Goal: Task Accomplishment & Management: Complete application form

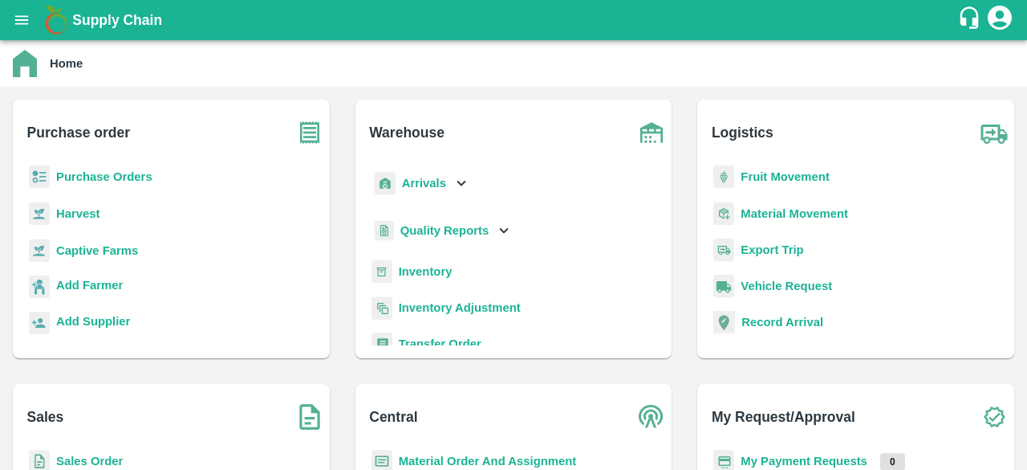
click at [25, 18] on icon "open drawer" at bounding box center [22, 20] width 18 height 18
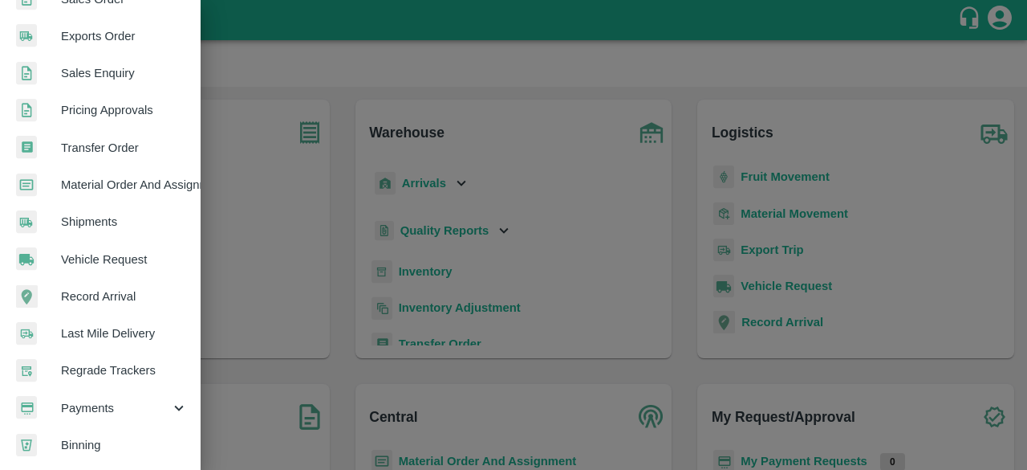
scroll to position [445, 0]
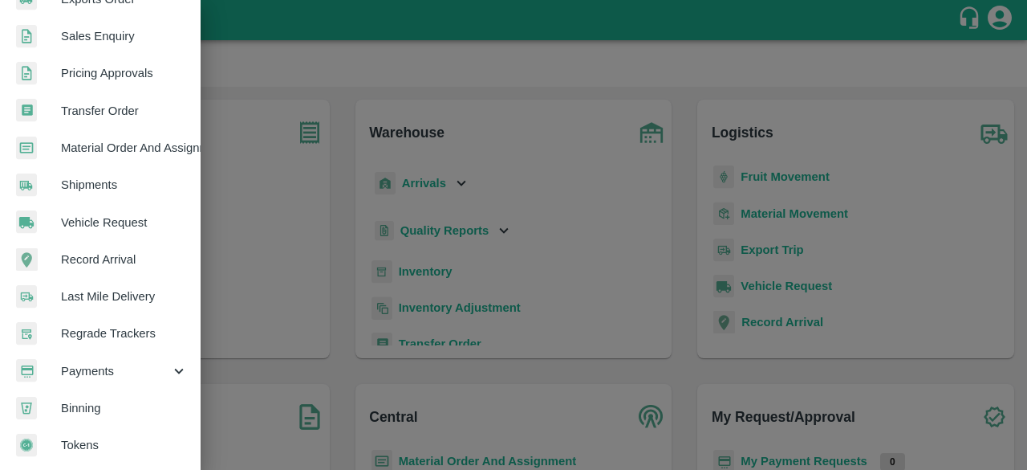
click at [138, 365] on span "Payments" at bounding box center [115, 371] width 109 height 18
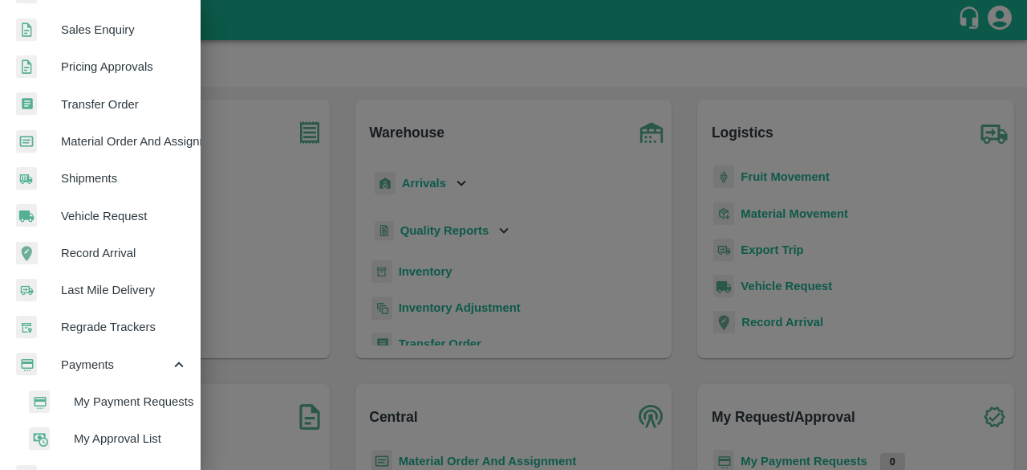
scroll to position [519, 0]
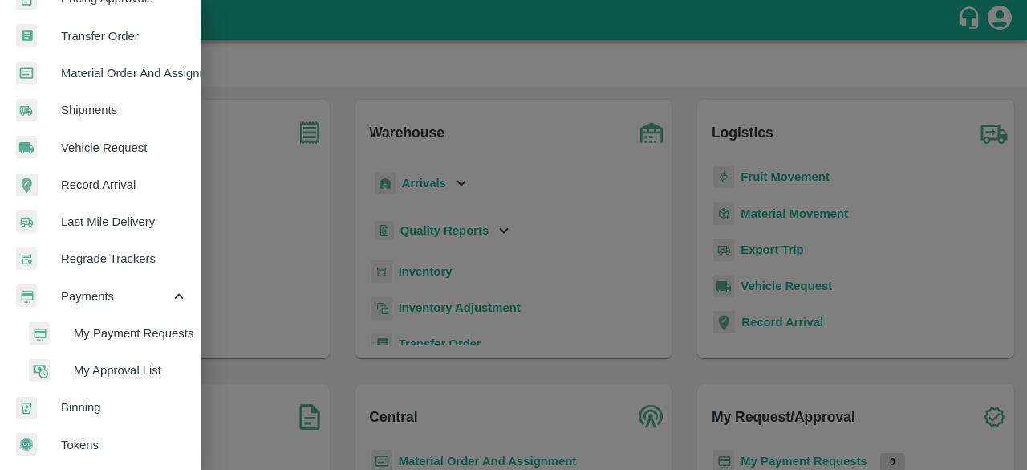
click at [134, 364] on span "My Approval List" at bounding box center [131, 370] width 114 height 18
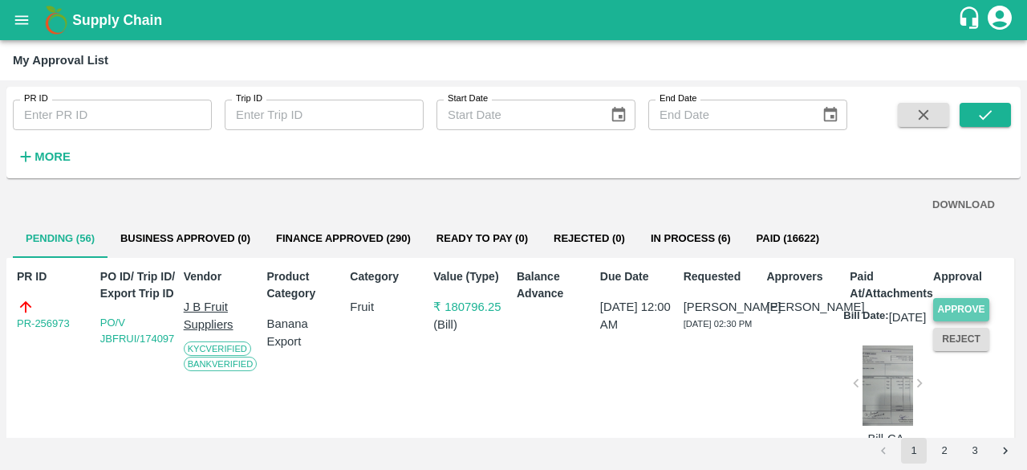
click at [961, 307] on button "Approve" at bounding box center [962, 309] width 56 height 23
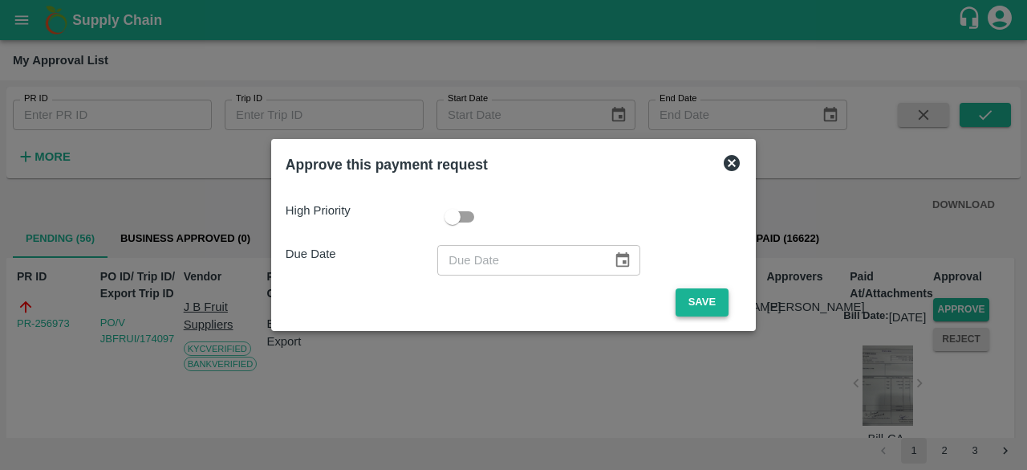
click at [705, 307] on button "Save" at bounding box center [702, 302] width 53 height 28
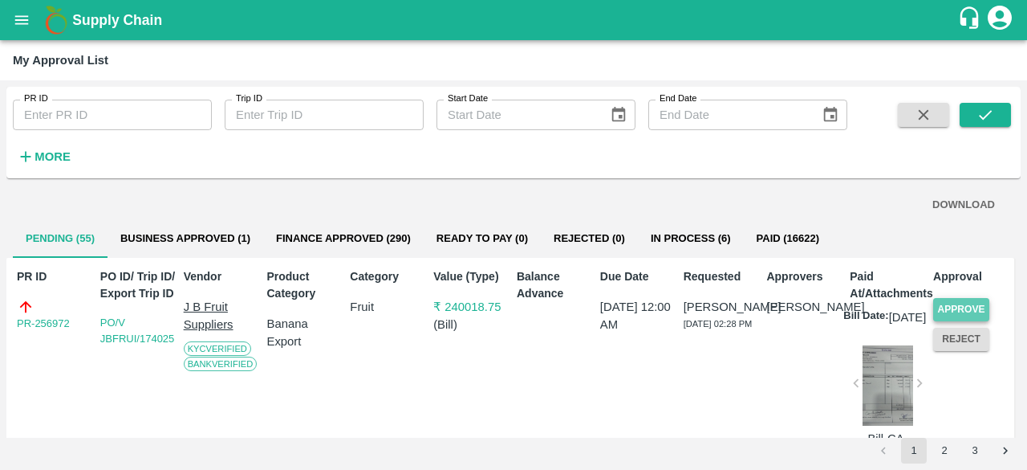
click at [941, 307] on button "Approve" at bounding box center [962, 309] width 56 height 23
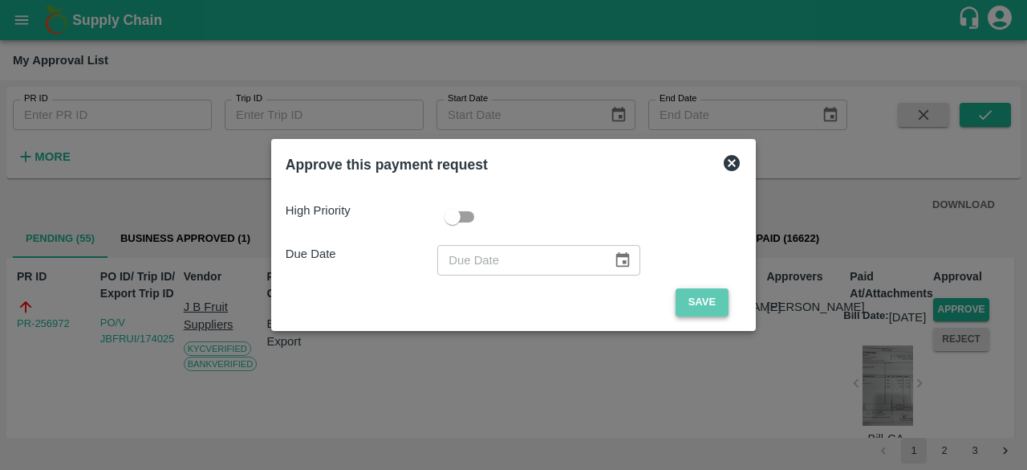
click at [689, 300] on button "Save" at bounding box center [702, 302] width 53 height 28
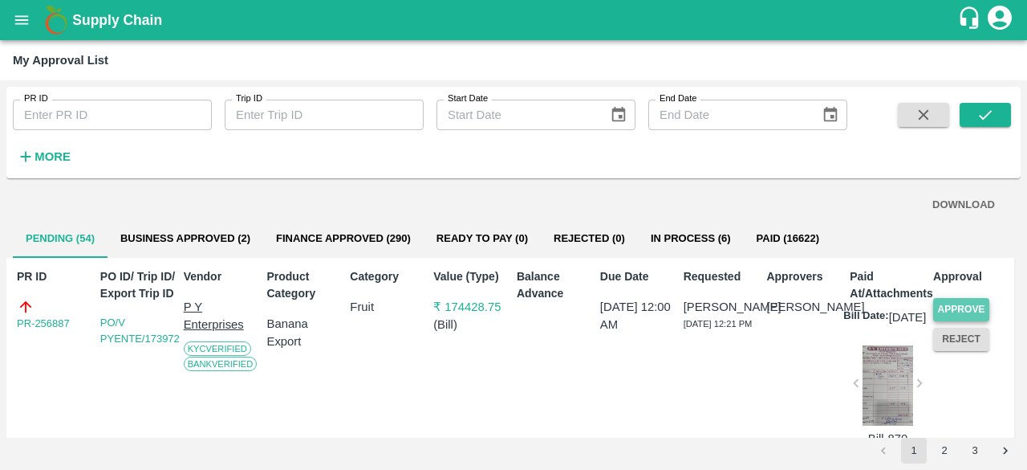
click at [965, 307] on button "Approve" at bounding box center [962, 309] width 56 height 23
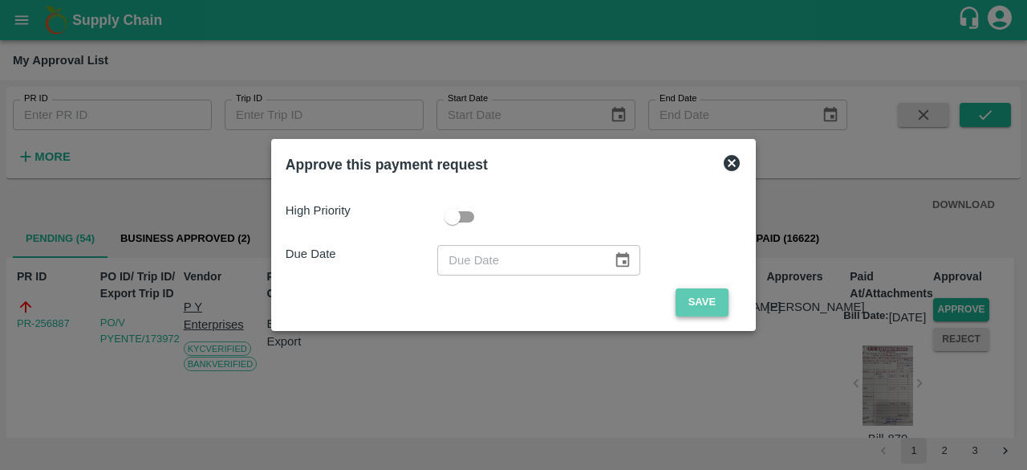
click at [705, 298] on button "Save" at bounding box center [702, 302] width 53 height 28
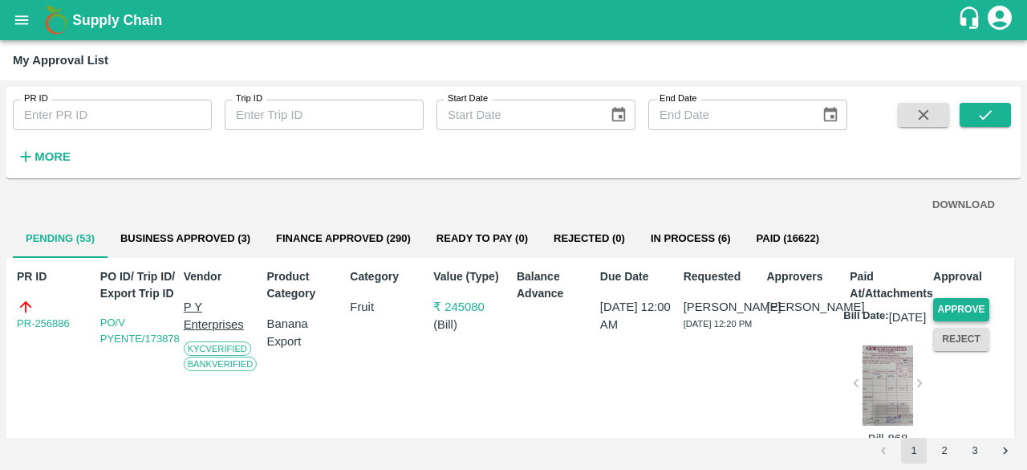
click at [949, 307] on button "Approve" at bounding box center [962, 309] width 56 height 23
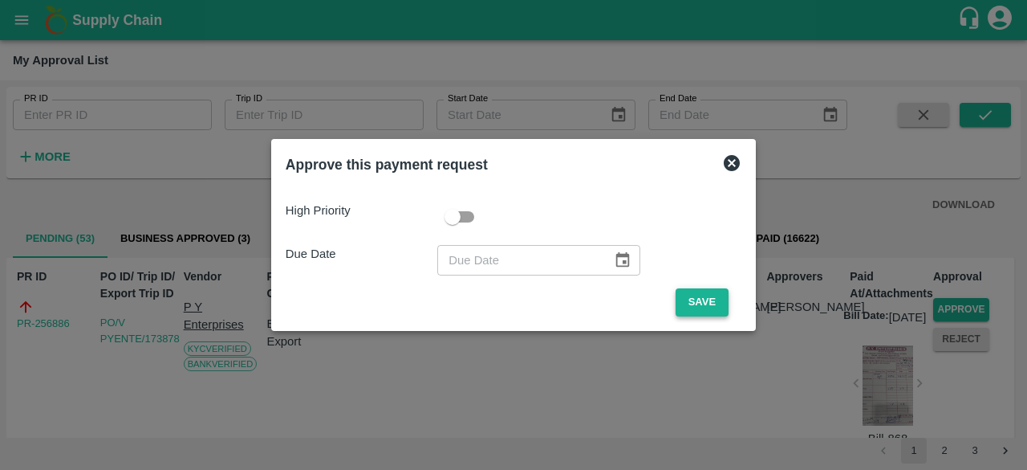
click at [707, 298] on button "Save" at bounding box center [702, 302] width 53 height 28
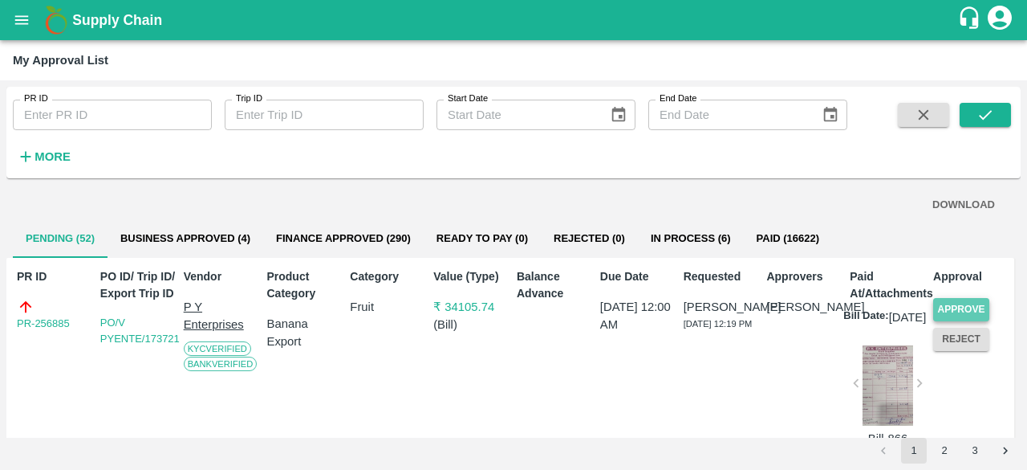
click at [958, 306] on button "Approve" at bounding box center [962, 309] width 56 height 23
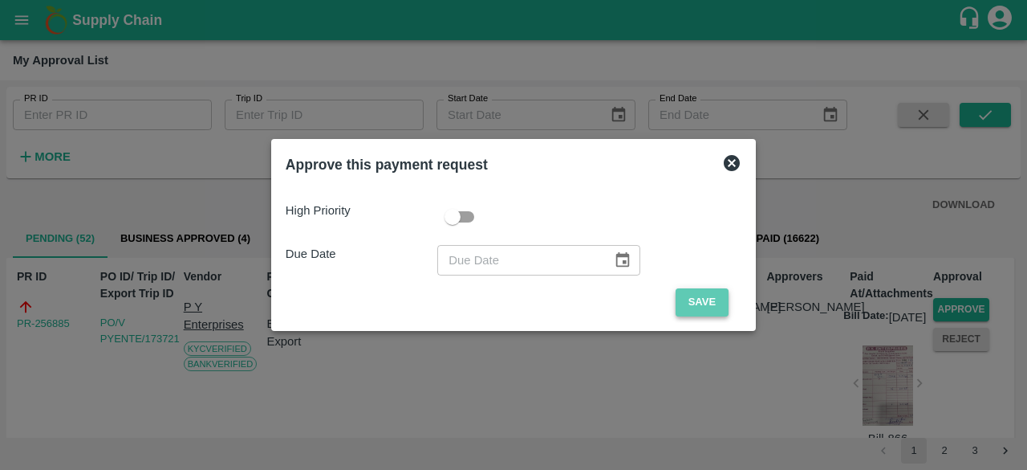
click at [697, 300] on button "Save" at bounding box center [702, 302] width 53 height 28
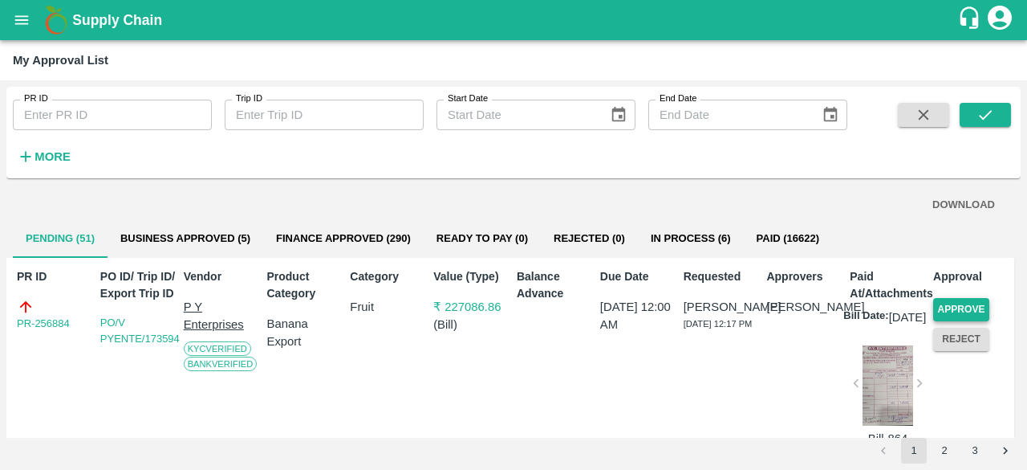
click at [959, 304] on button "Approve" at bounding box center [962, 309] width 56 height 23
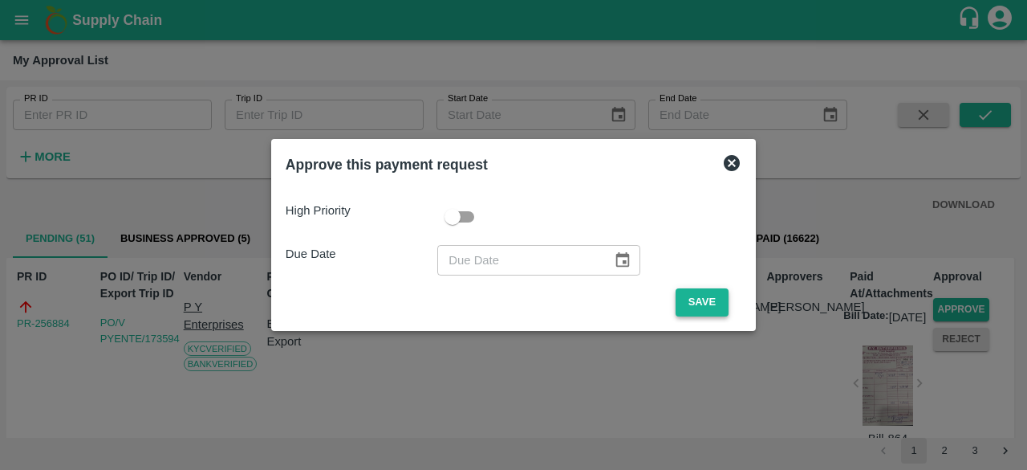
click at [695, 303] on button "Save" at bounding box center [702, 302] width 53 height 28
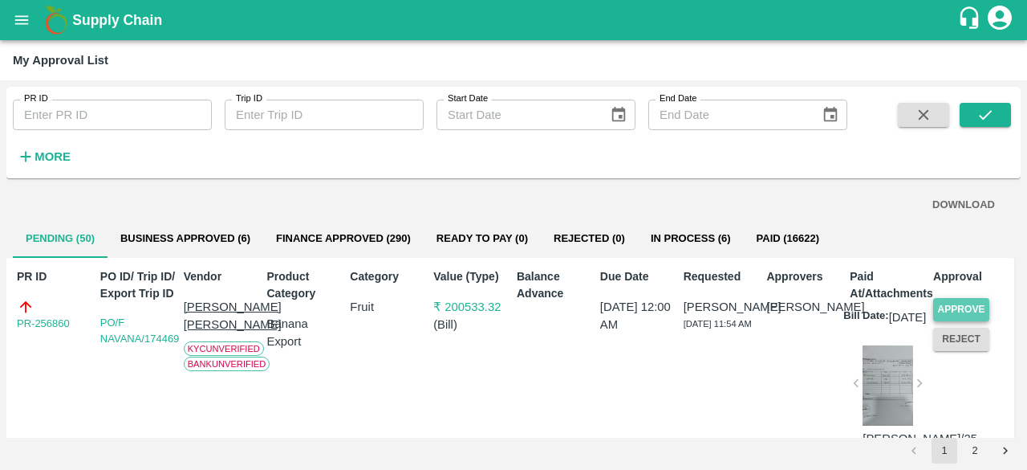
click at [955, 309] on button "Approve" at bounding box center [962, 309] width 56 height 23
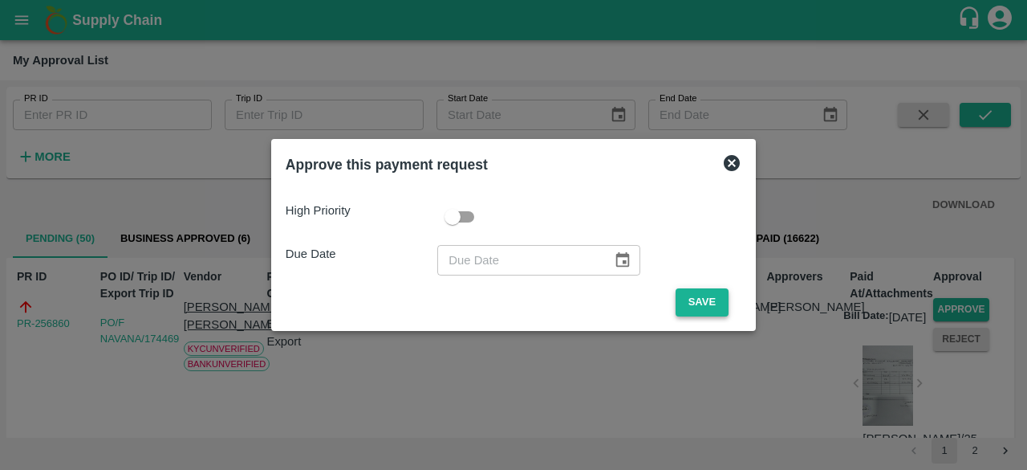
click at [689, 298] on button "Save" at bounding box center [702, 302] width 53 height 28
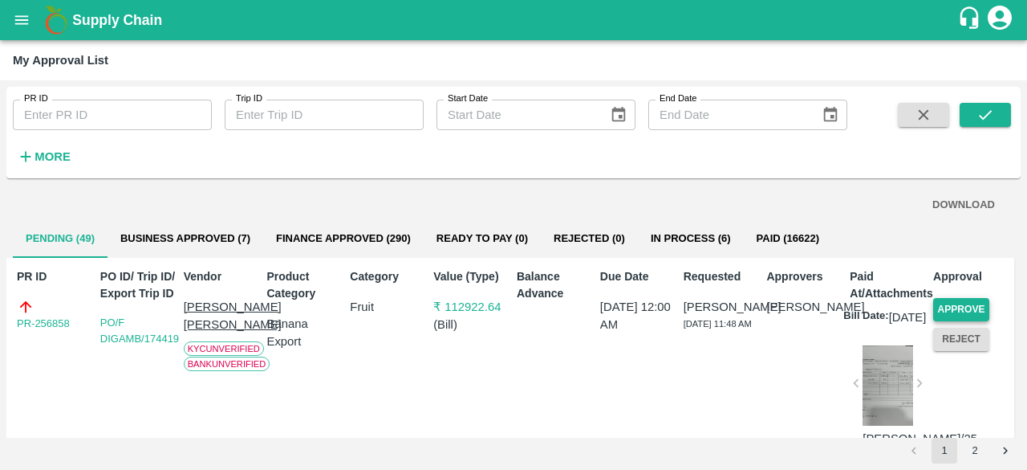
click at [955, 310] on button "Approve" at bounding box center [962, 309] width 56 height 23
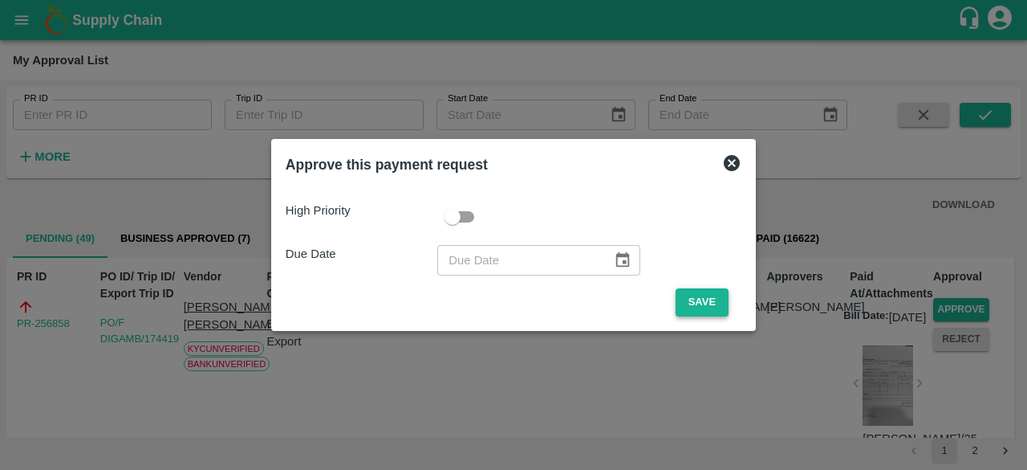
click at [708, 295] on button "Save" at bounding box center [702, 302] width 53 height 28
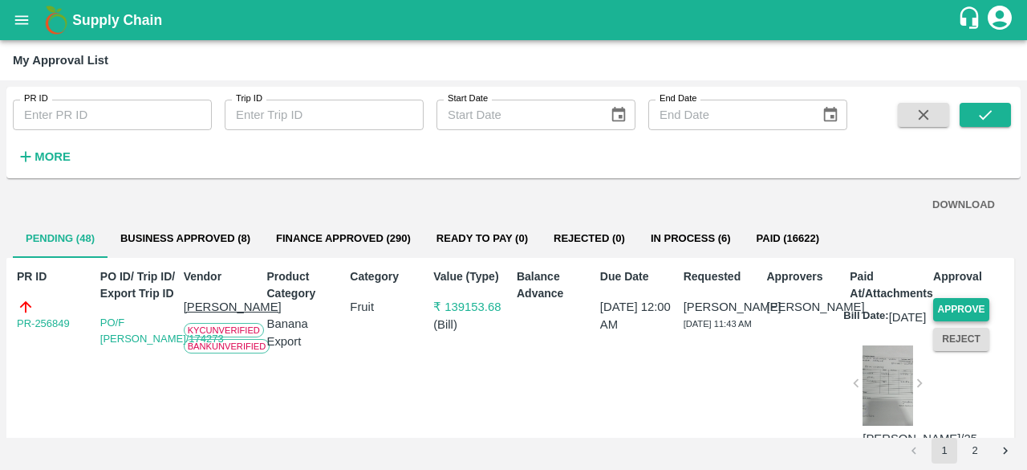
click at [953, 311] on button "Approve" at bounding box center [962, 309] width 56 height 23
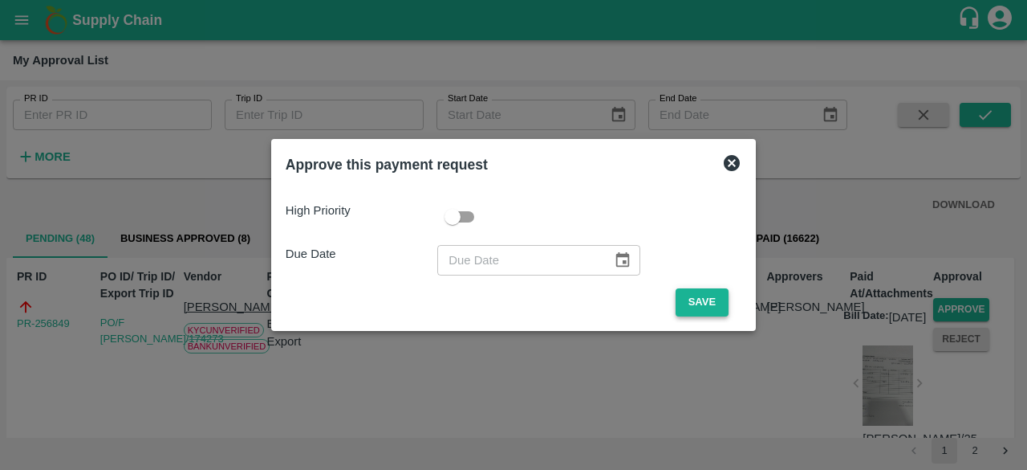
click at [702, 303] on button "Save" at bounding box center [702, 302] width 53 height 28
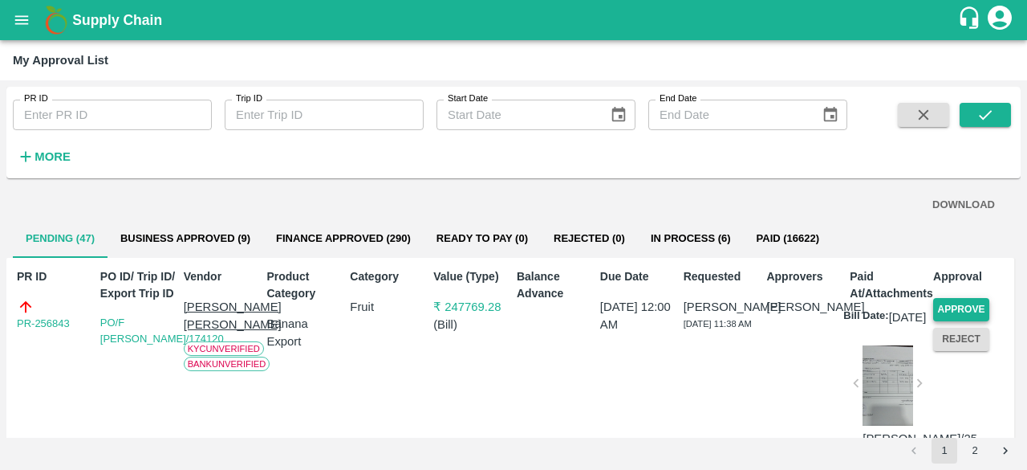
click at [954, 311] on button "Approve" at bounding box center [962, 309] width 56 height 23
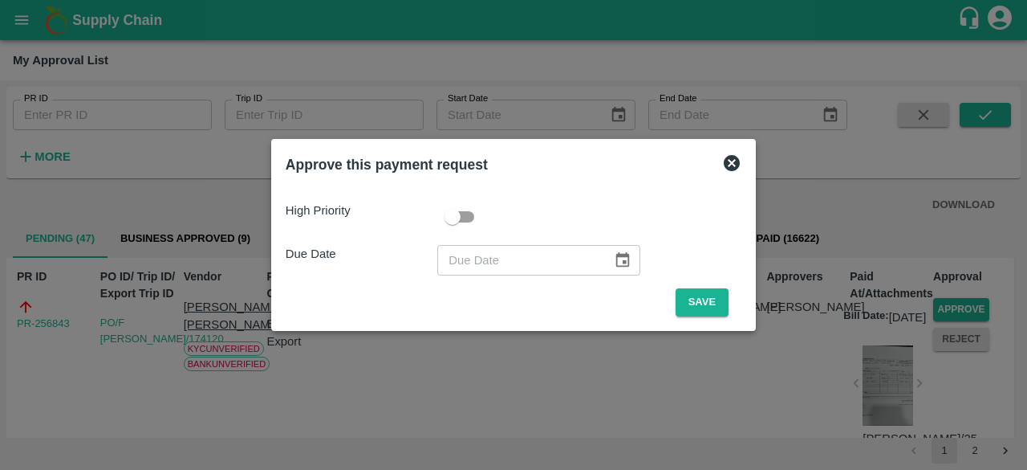
click at [703, 316] on div "High Priority Due Date ​ Save" at bounding box center [513, 252] width 469 height 140
click at [700, 298] on button "Save" at bounding box center [702, 302] width 53 height 28
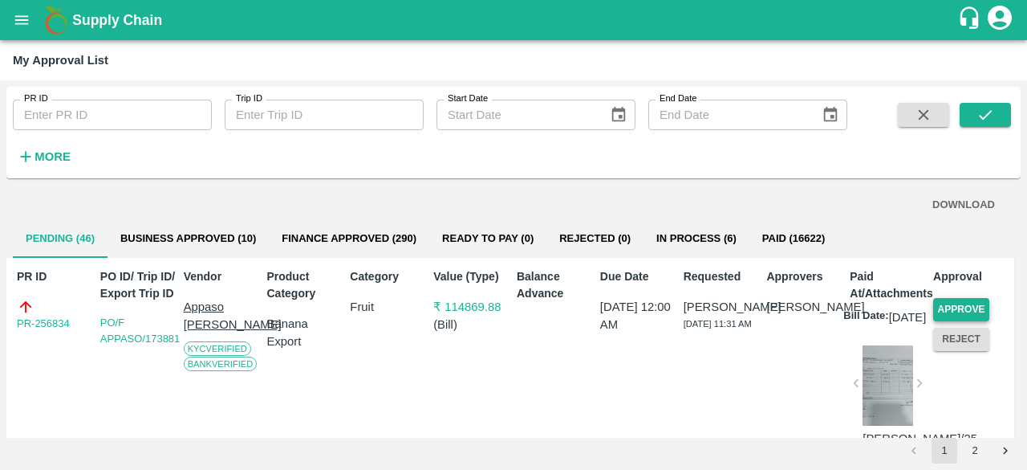
click at [963, 302] on button "Approve" at bounding box center [962, 309] width 56 height 23
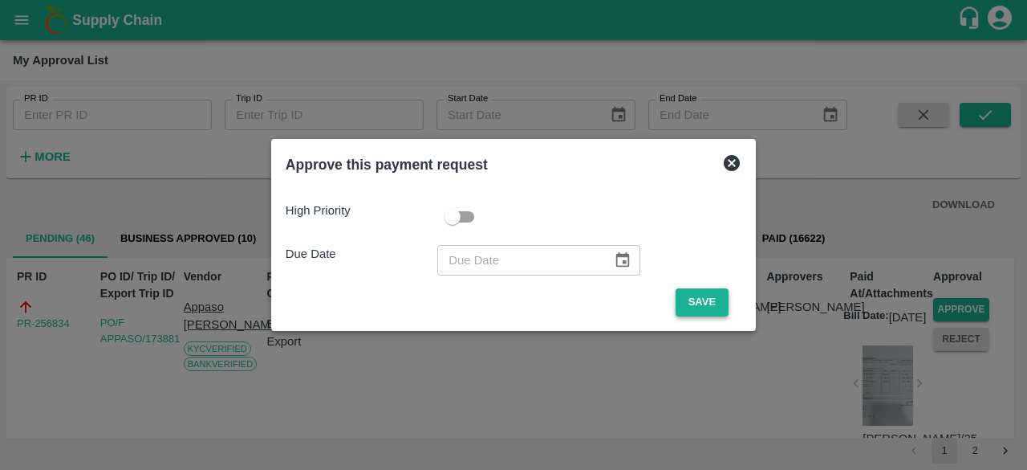
click at [710, 294] on button "Save" at bounding box center [702, 302] width 53 height 28
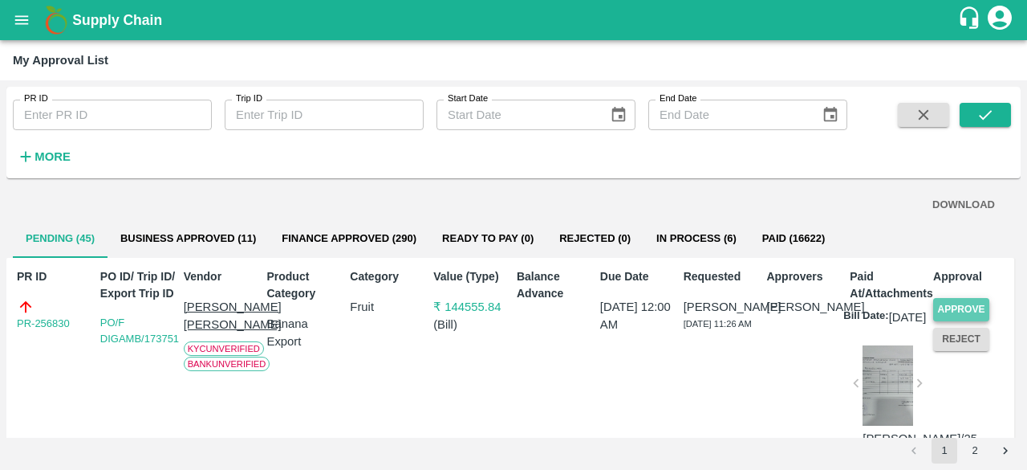
click at [957, 303] on button "Approve" at bounding box center [962, 309] width 56 height 23
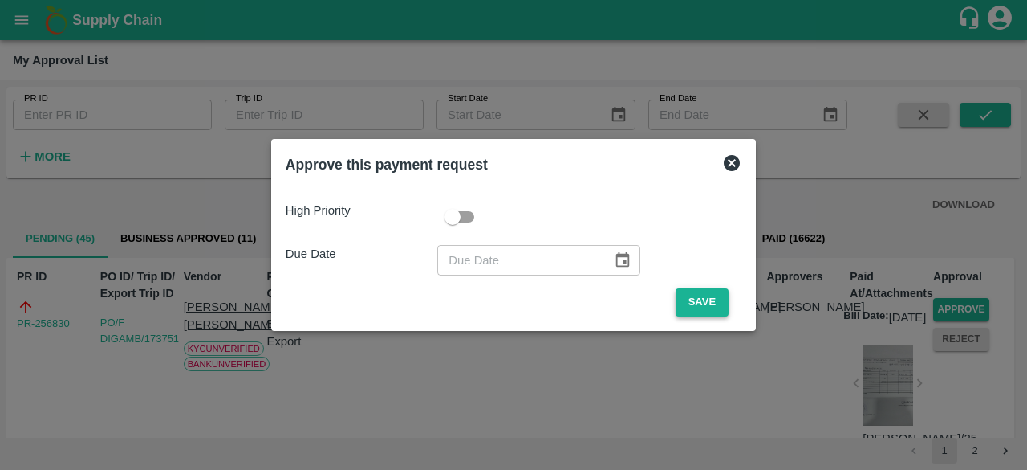
click at [708, 304] on button "Save" at bounding box center [702, 302] width 53 height 28
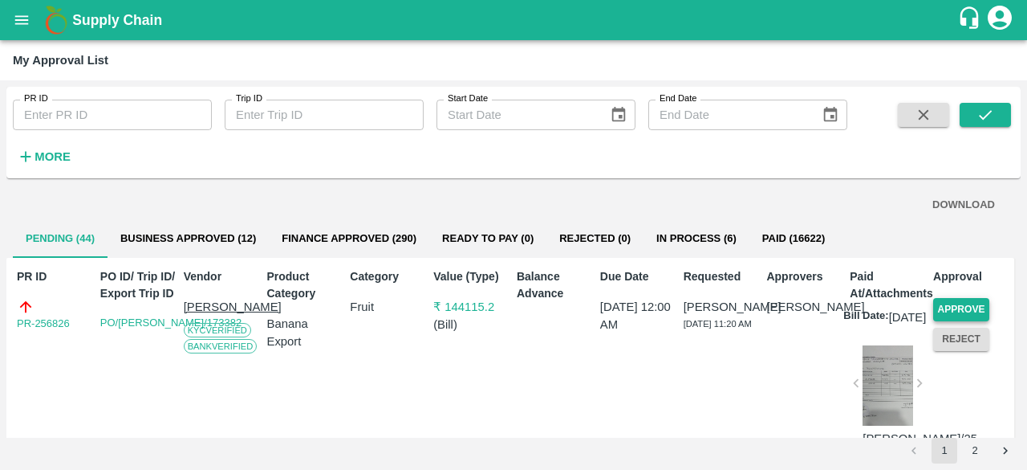
click at [955, 303] on button "Approve" at bounding box center [962, 309] width 56 height 23
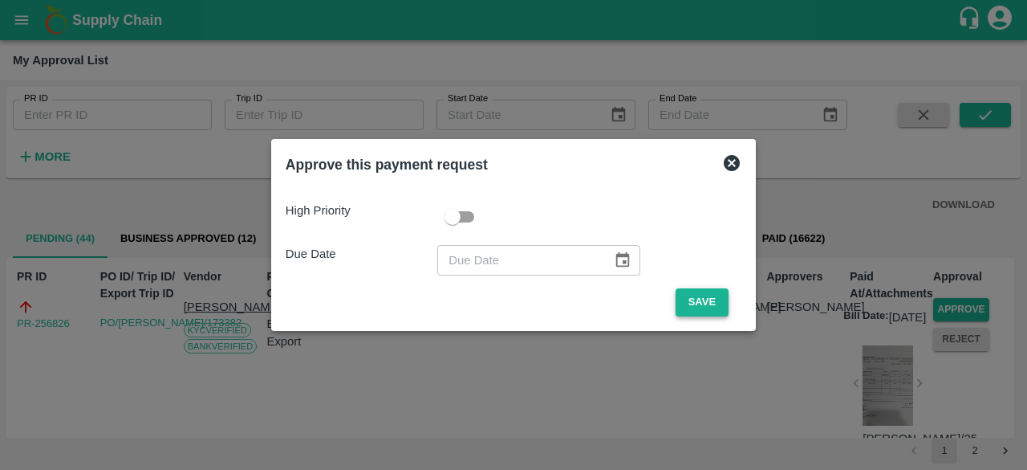
click at [702, 307] on button "Save" at bounding box center [702, 302] width 53 height 28
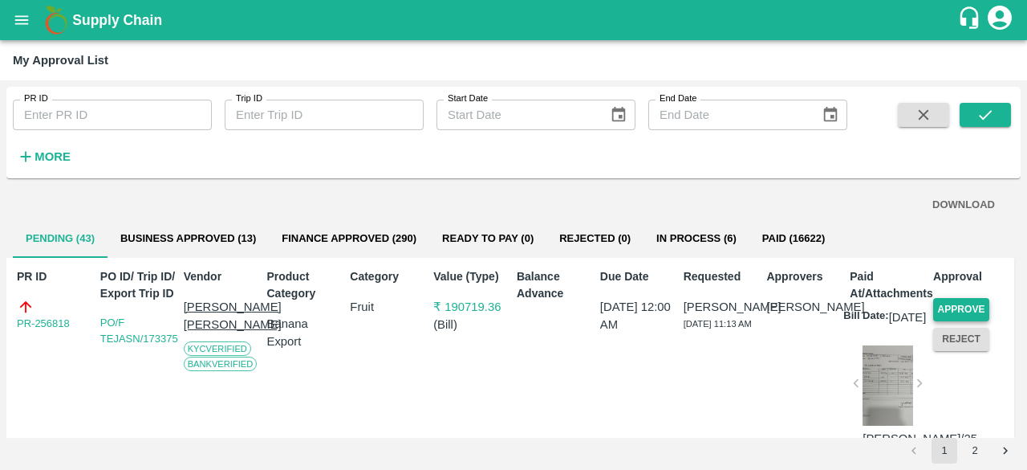
click at [962, 304] on button "Approve" at bounding box center [962, 309] width 56 height 23
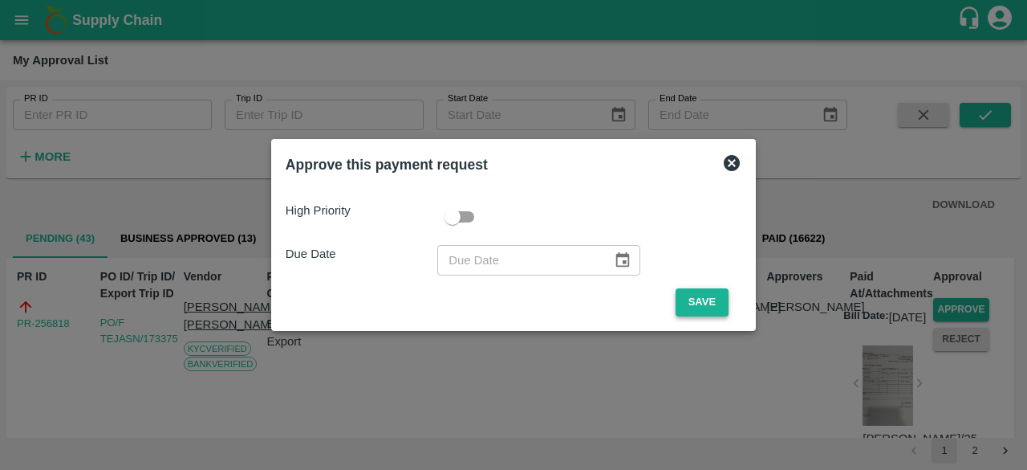
click at [706, 296] on button "Save" at bounding box center [702, 302] width 53 height 28
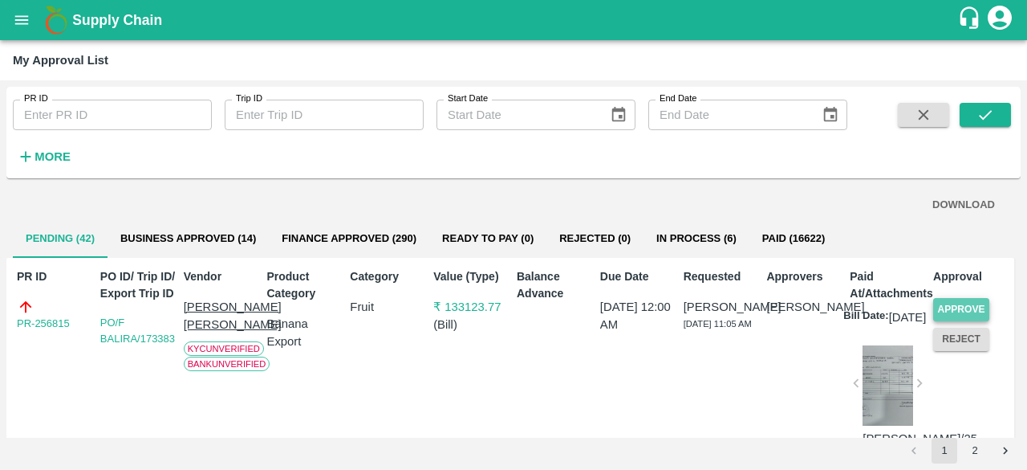
click at [951, 309] on button "Approve" at bounding box center [962, 309] width 56 height 23
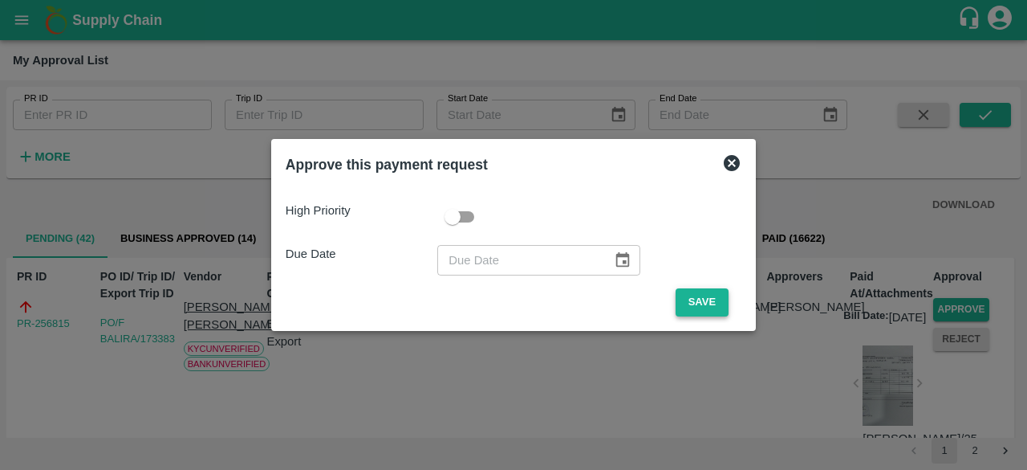
click at [678, 303] on button "Save" at bounding box center [702, 302] width 53 height 28
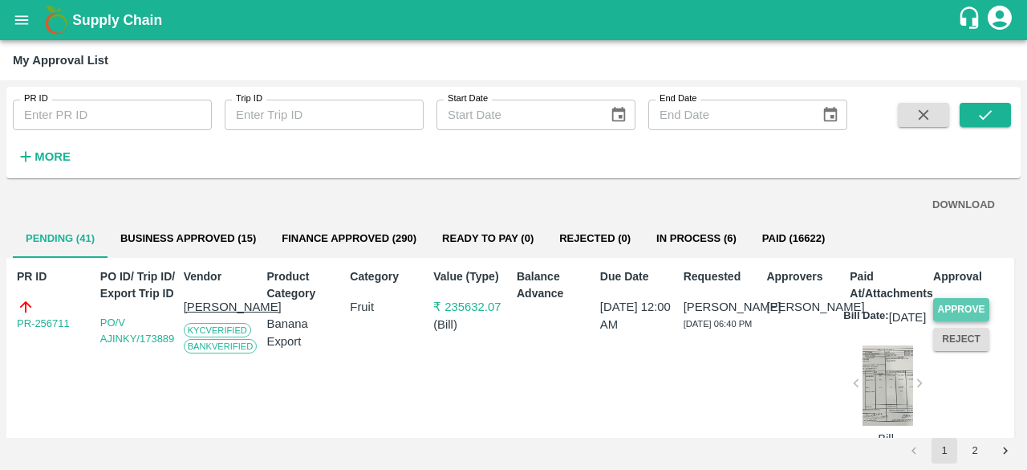
click at [970, 304] on button "Approve" at bounding box center [962, 309] width 56 height 23
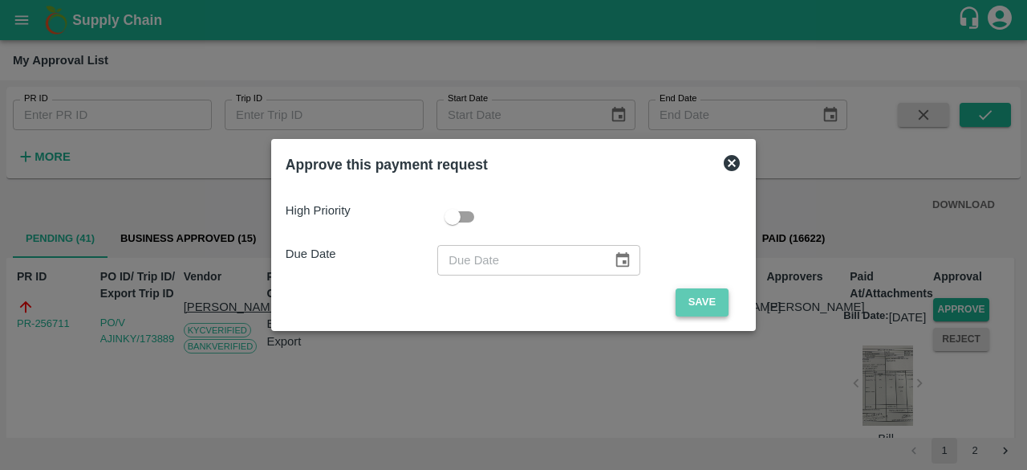
click at [707, 307] on button "Save" at bounding box center [702, 302] width 53 height 28
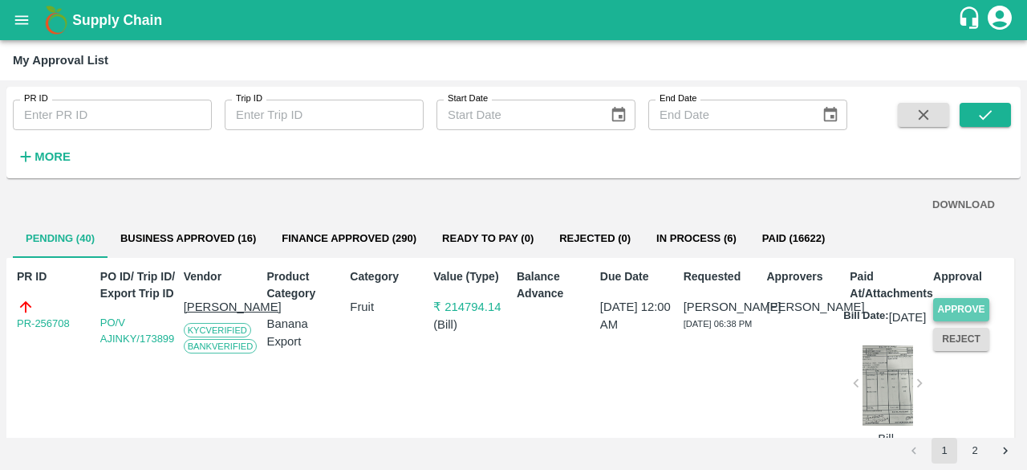
click at [949, 306] on button "Approve" at bounding box center [962, 309] width 56 height 23
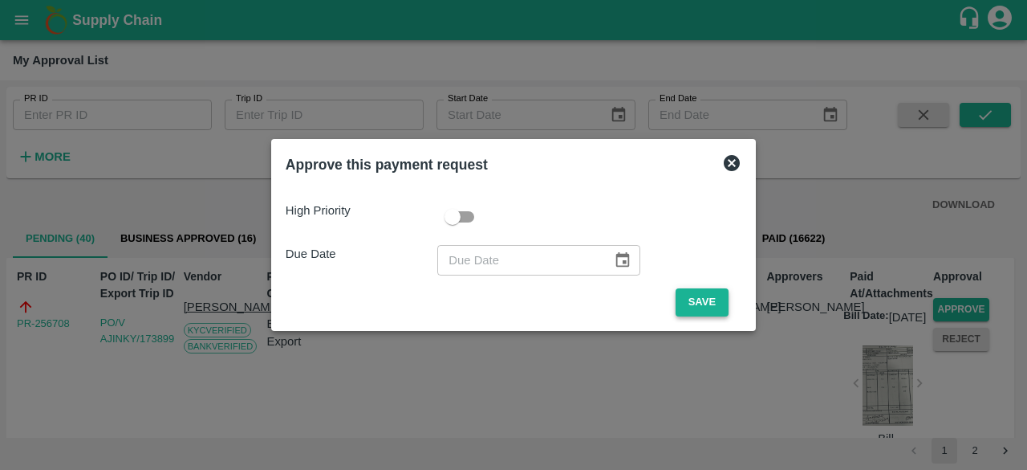
click at [689, 298] on button "Save" at bounding box center [702, 302] width 53 height 28
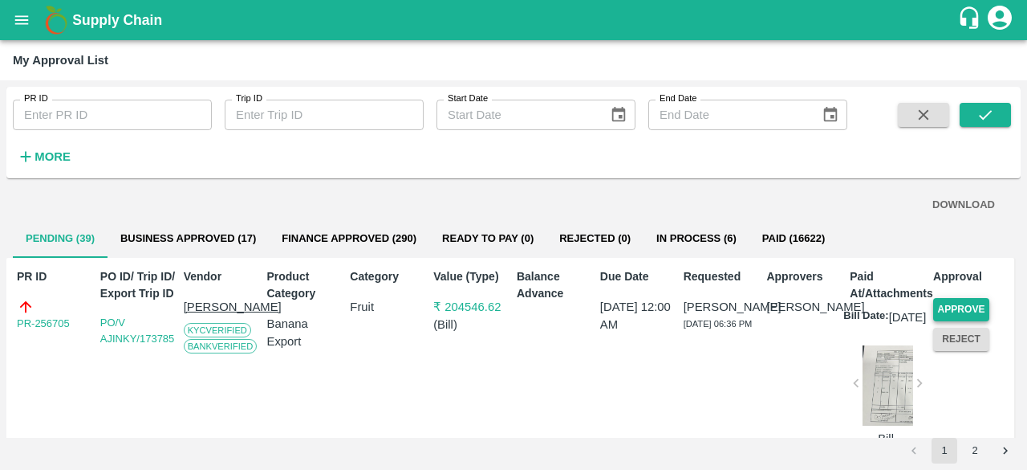
click at [946, 303] on button "Approve" at bounding box center [962, 309] width 56 height 23
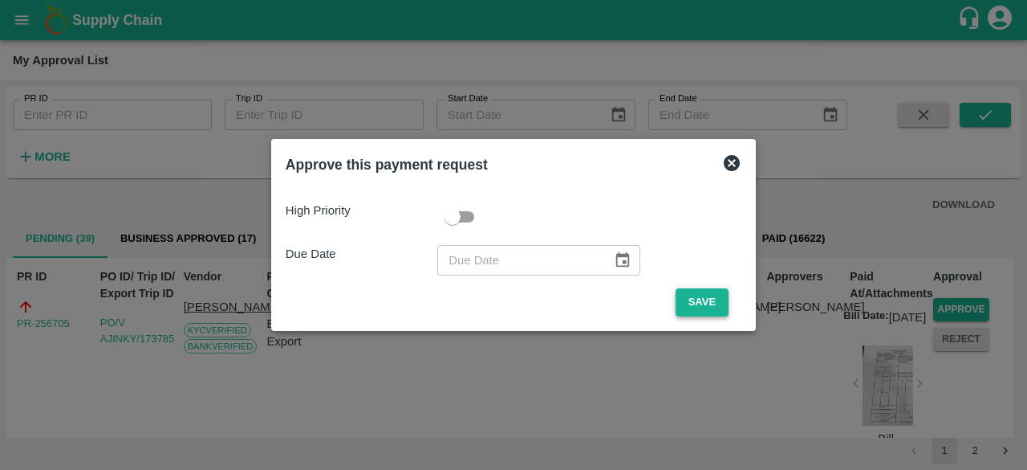
click at [696, 303] on button "Save" at bounding box center [702, 302] width 53 height 28
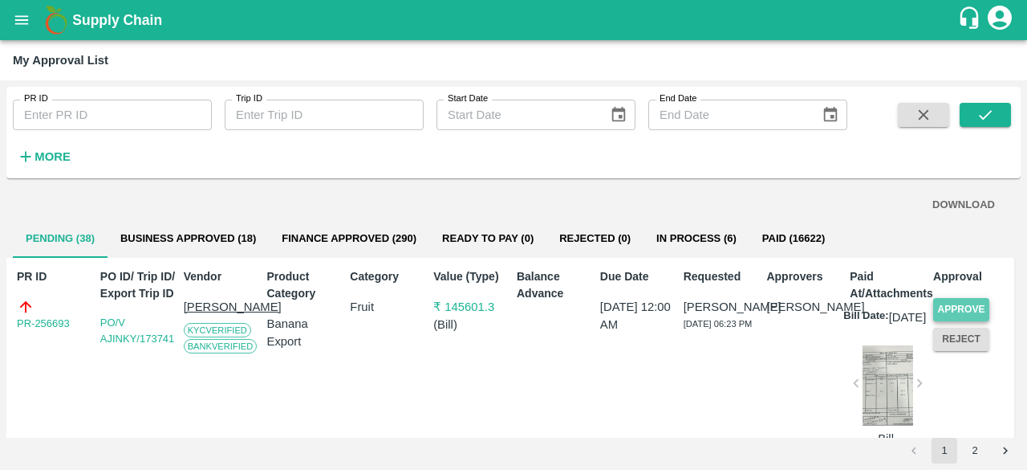
click at [969, 303] on button "Approve" at bounding box center [962, 309] width 56 height 23
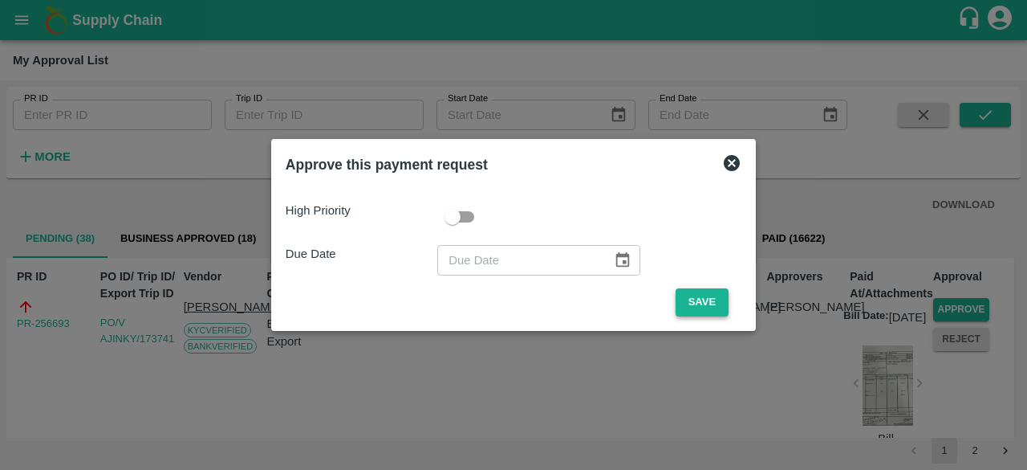
click at [705, 306] on button "Save" at bounding box center [702, 302] width 53 height 28
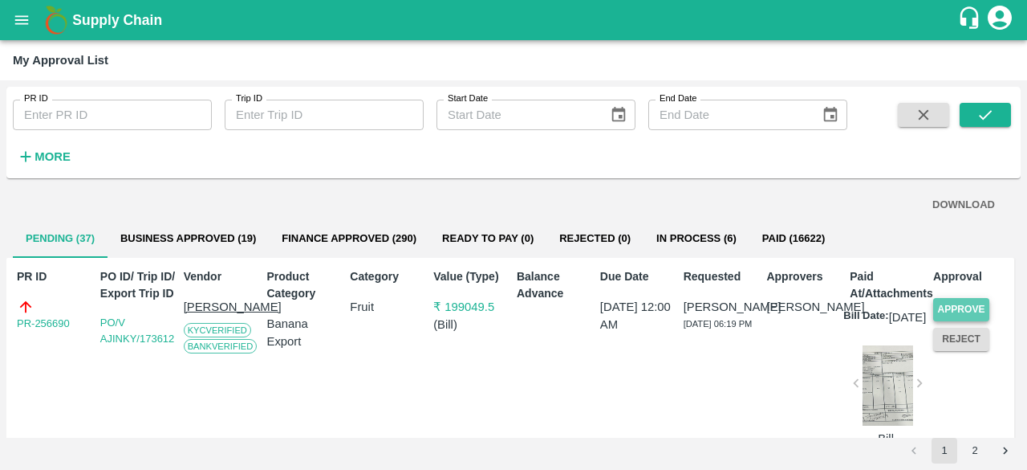
click at [952, 306] on button "Approve" at bounding box center [962, 309] width 56 height 23
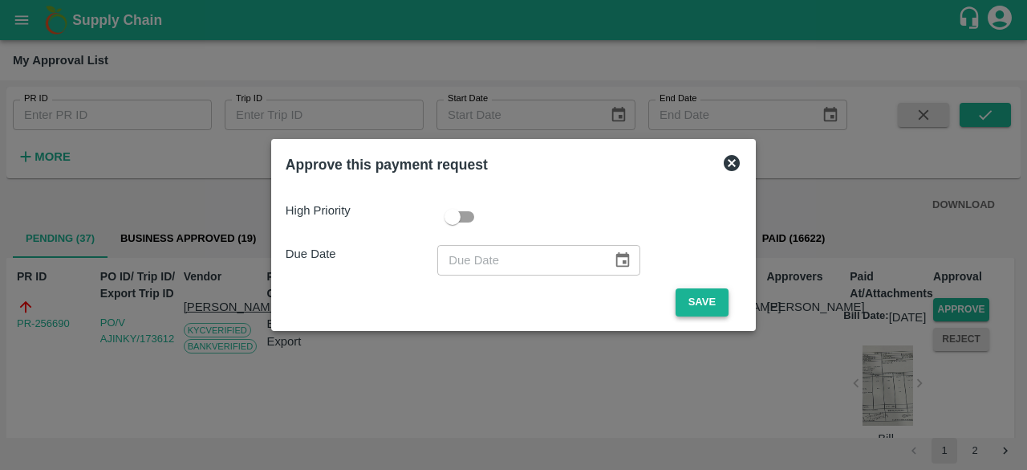
click at [689, 298] on button "Save" at bounding box center [702, 302] width 53 height 28
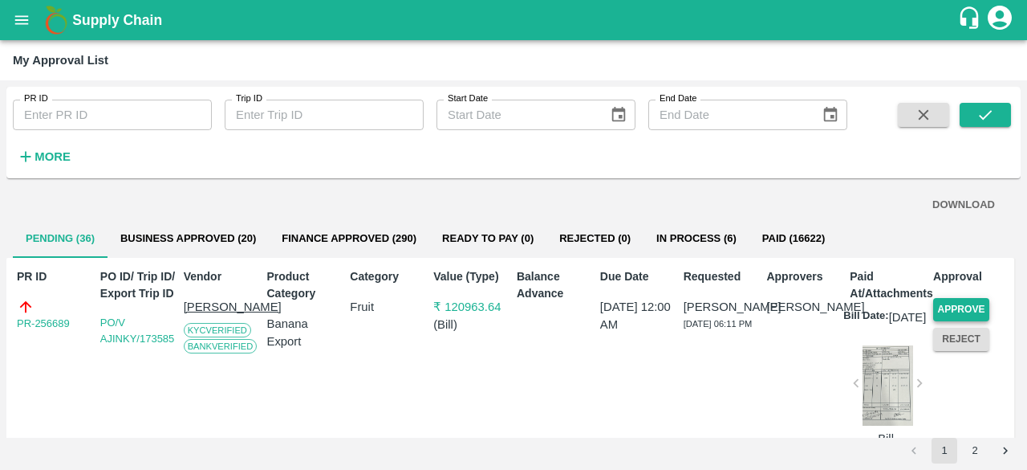
click at [950, 301] on button "Approve" at bounding box center [962, 309] width 56 height 23
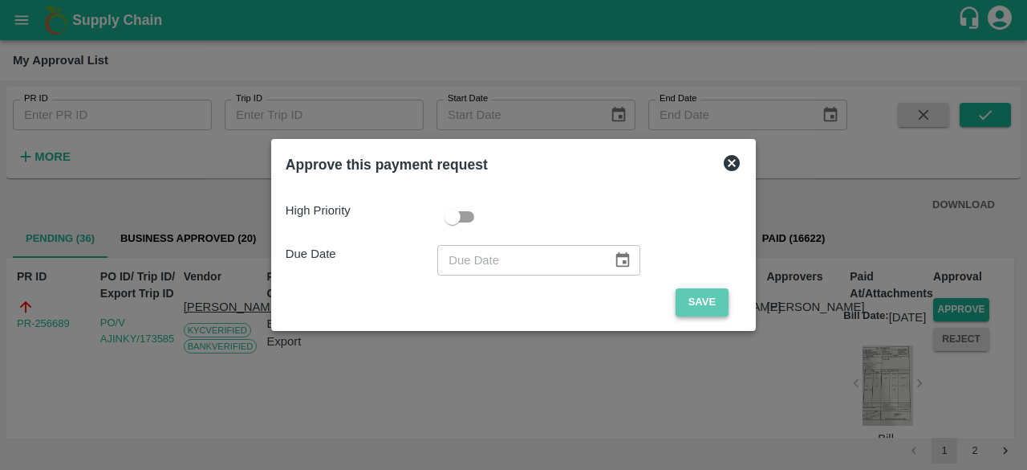
click at [703, 295] on button "Save" at bounding box center [702, 302] width 53 height 28
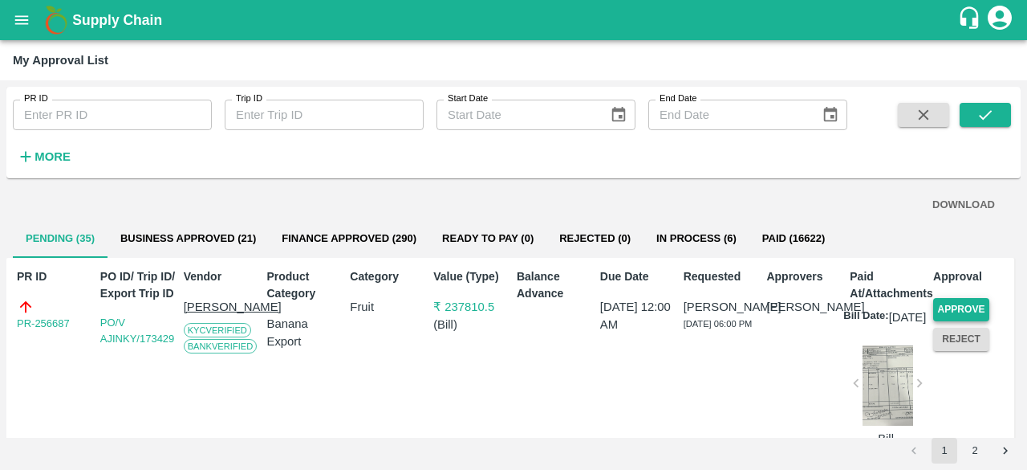
click at [958, 306] on button "Approve" at bounding box center [962, 309] width 56 height 23
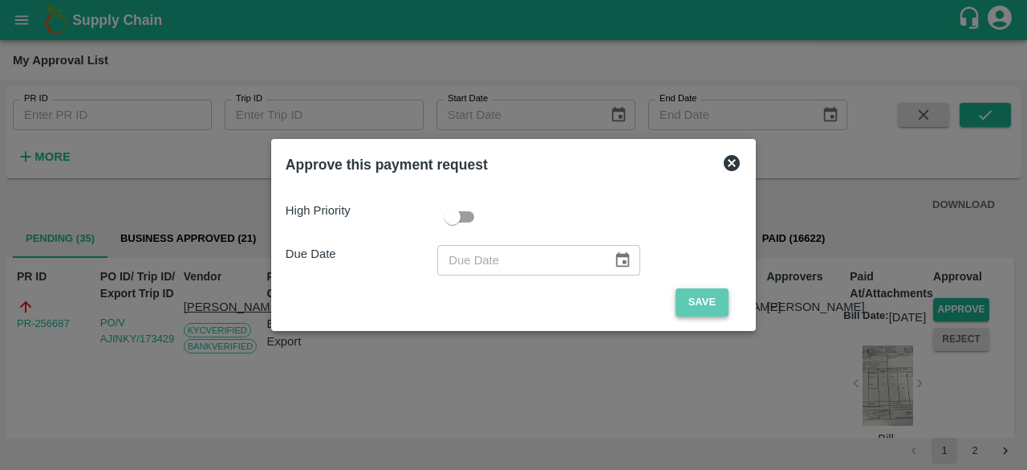
click at [698, 295] on button "Save" at bounding box center [702, 302] width 53 height 28
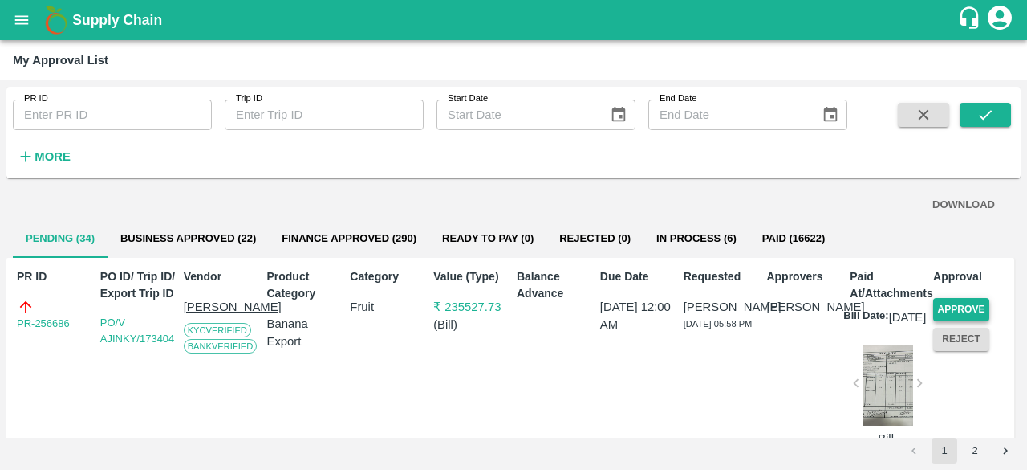
click at [962, 306] on button "Approve" at bounding box center [962, 309] width 56 height 23
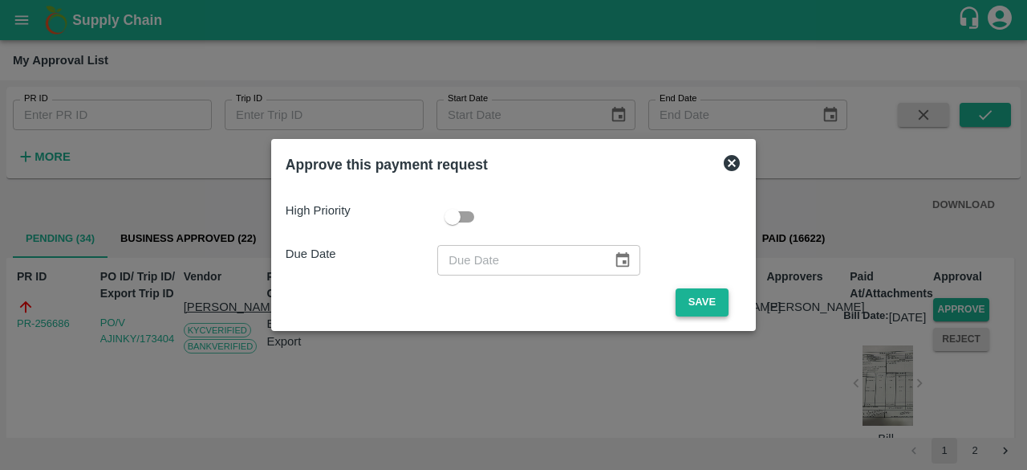
drag, startPoint x: 668, startPoint y: 295, endPoint x: 682, endPoint y: 296, distance: 14.5
click at [669, 295] on span "Save" at bounding box center [702, 302] width 79 height 28
click at [695, 297] on button "Save" at bounding box center [702, 302] width 53 height 28
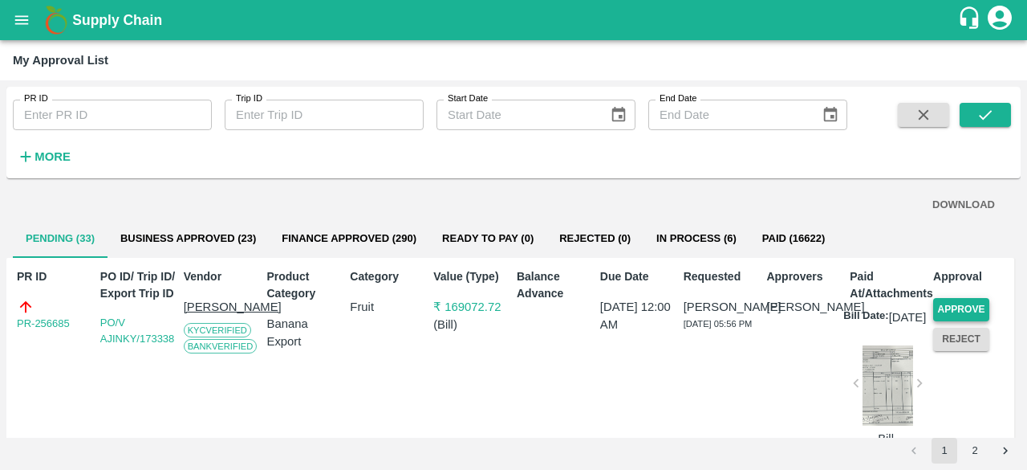
click at [966, 310] on button "Approve" at bounding box center [962, 309] width 56 height 23
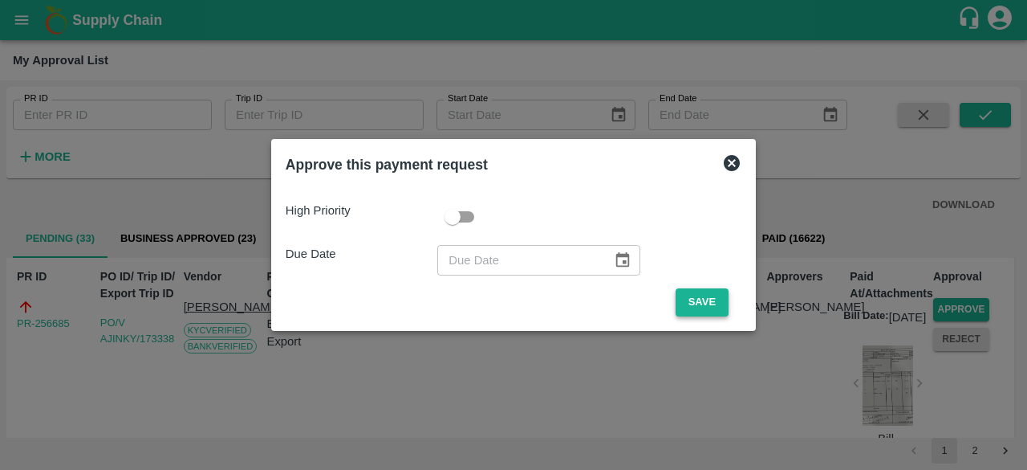
click at [699, 303] on button "Save" at bounding box center [702, 302] width 53 height 28
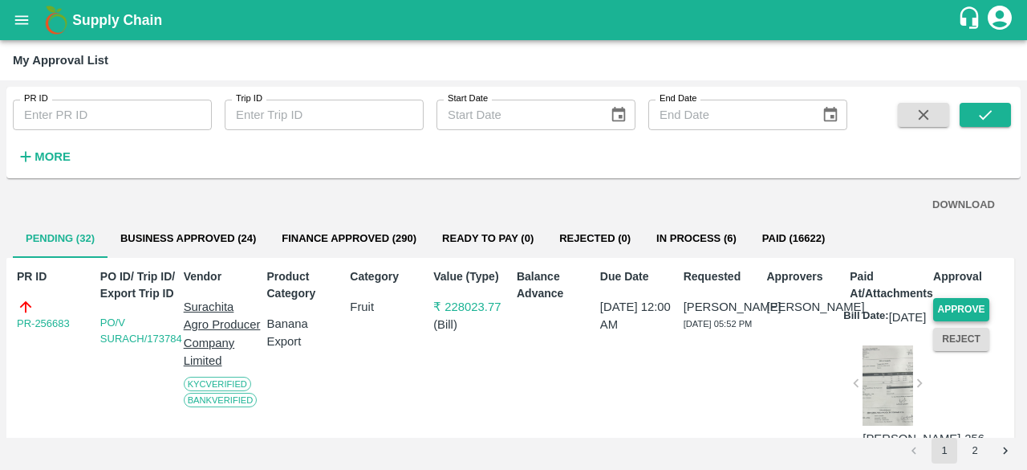
click at [966, 306] on button "Approve" at bounding box center [962, 309] width 56 height 23
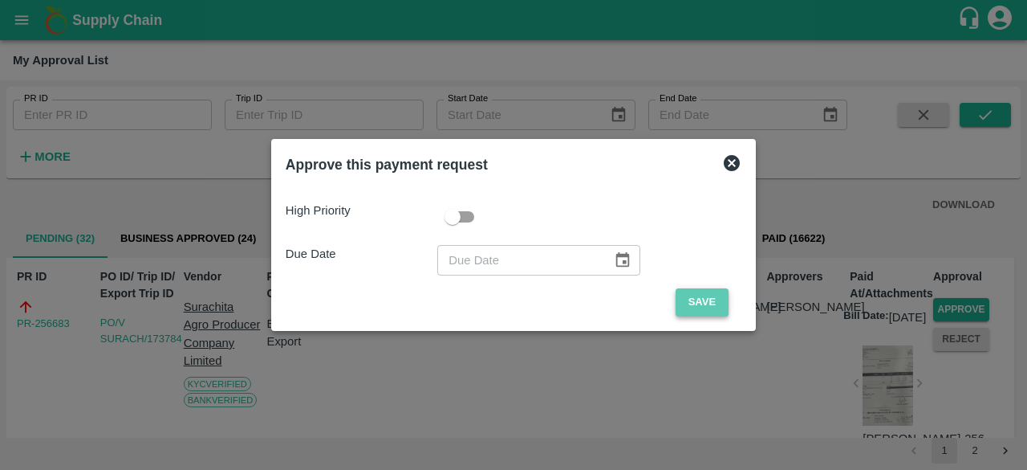
click at [702, 303] on button "Save" at bounding box center [702, 302] width 53 height 28
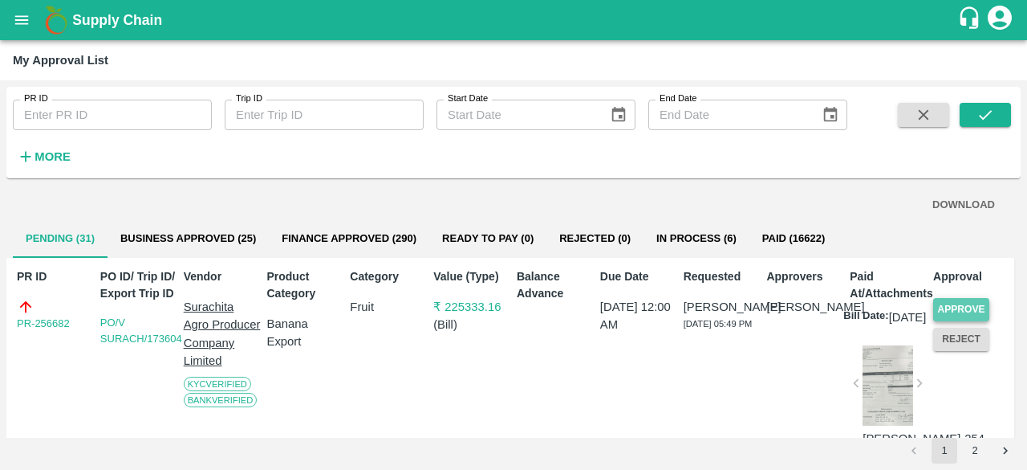
click at [970, 304] on button "Approve" at bounding box center [962, 309] width 56 height 23
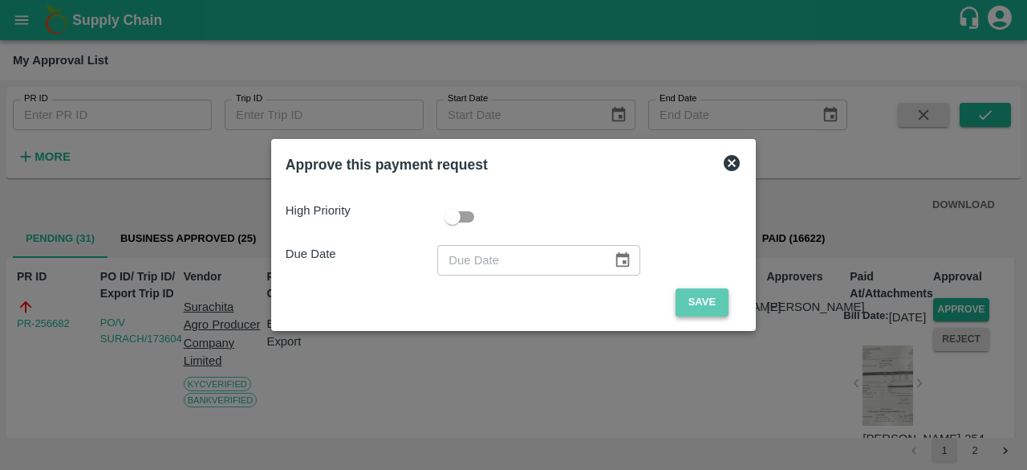
click at [700, 304] on button "Save" at bounding box center [702, 302] width 53 height 28
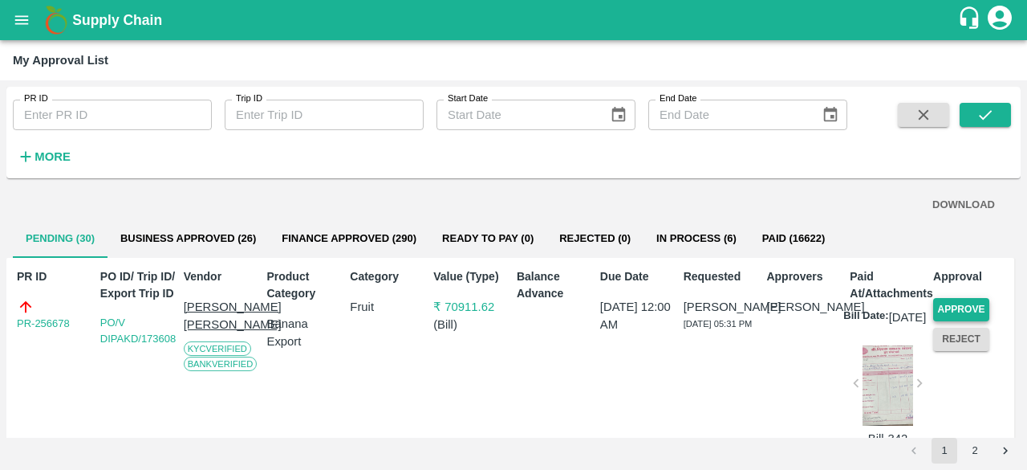
click at [963, 306] on button "Approve" at bounding box center [962, 309] width 56 height 23
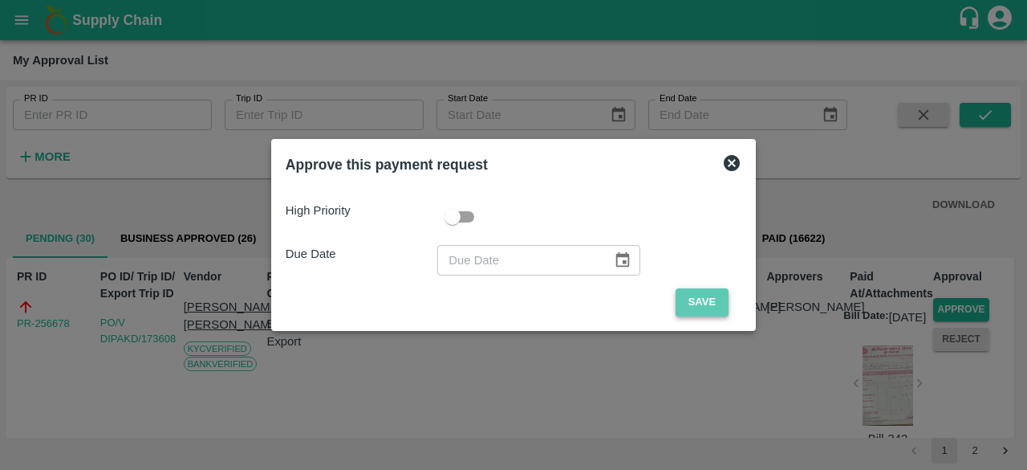
click at [703, 303] on button "Save" at bounding box center [702, 302] width 53 height 28
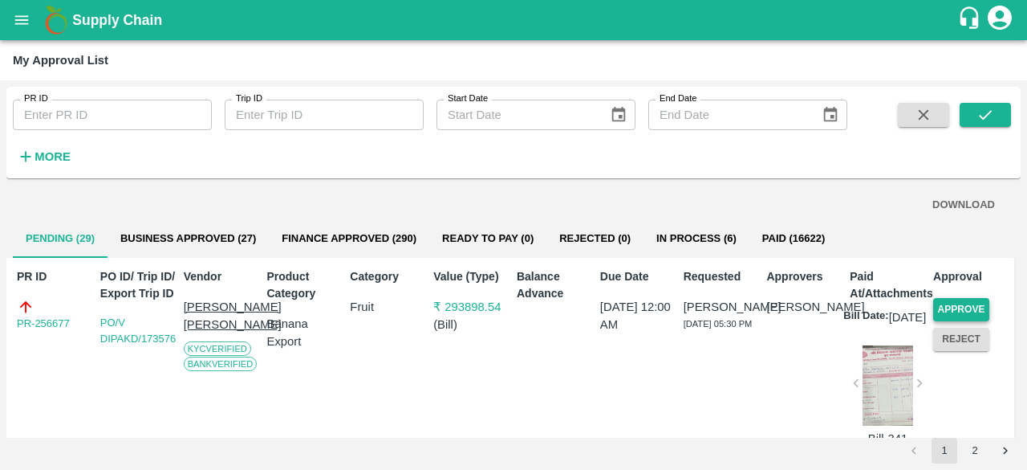
click at [946, 307] on button "Approve" at bounding box center [962, 309] width 56 height 23
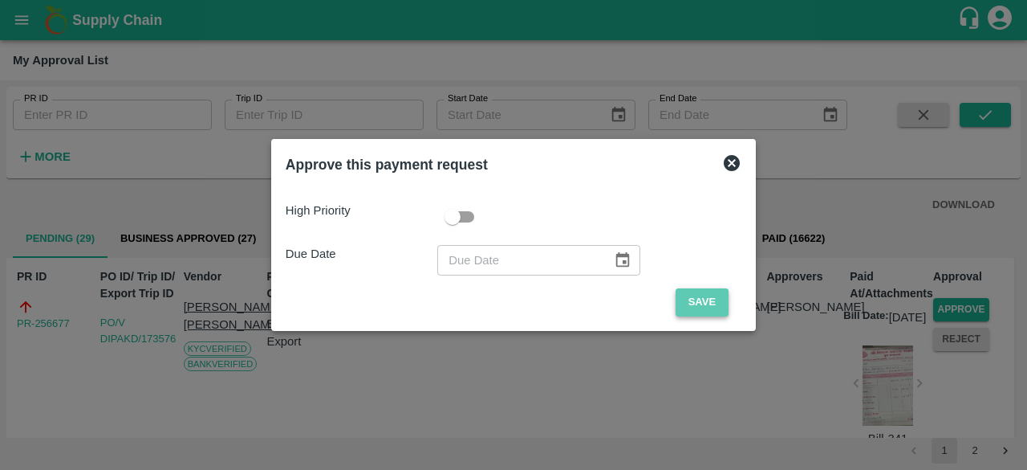
click at [711, 305] on button "Save" at bounding box center [702, 302] width 53 height 28
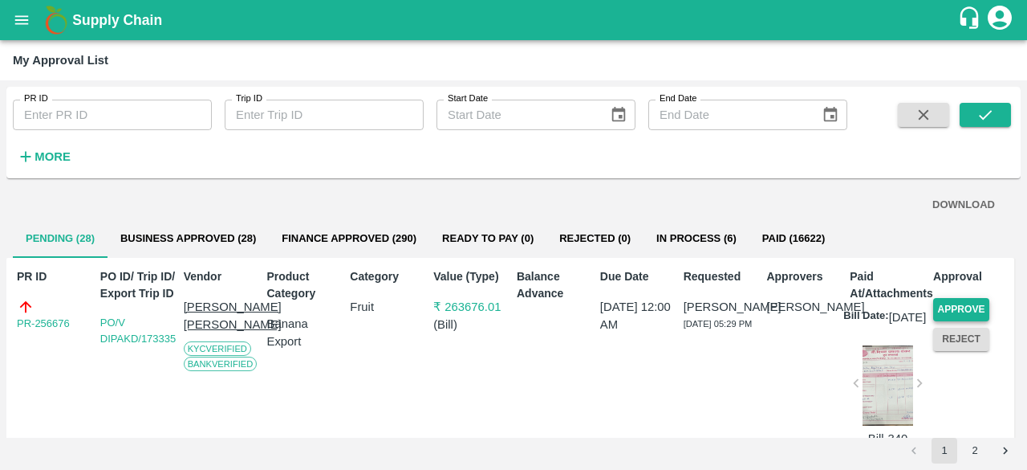
click at [946, 307] on button "Approve" at bounding box center [962, 309] width 56 height 23
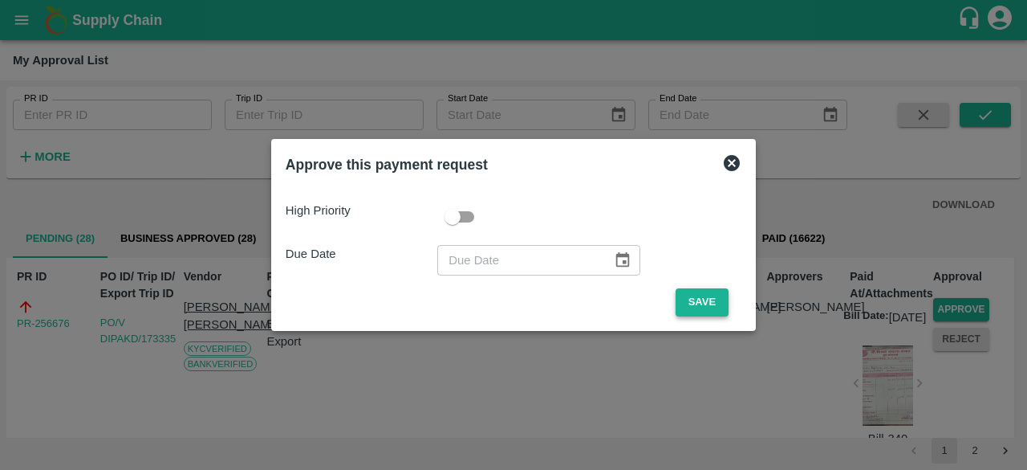
click at [710, 302] on button "Save" at bounding box center [702, 302] width 53 height 28
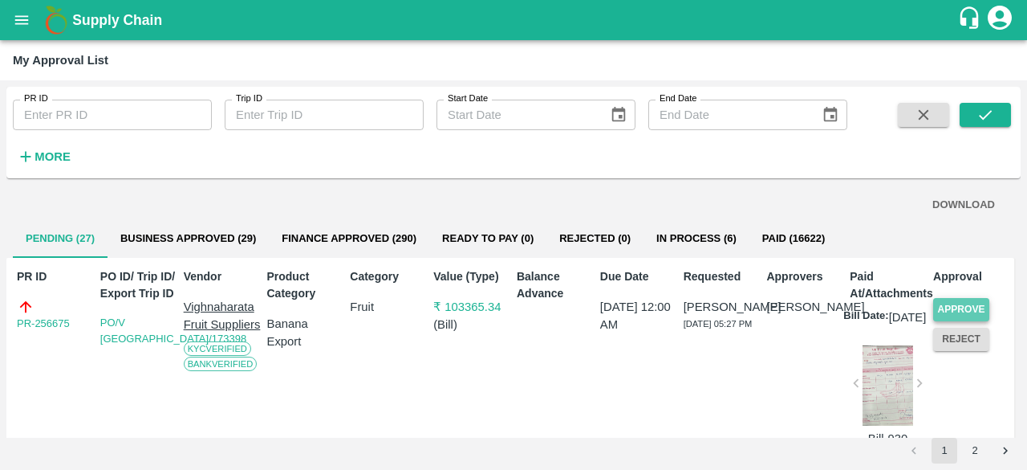
click at [948, 306] on button "Approve" at bounding box center [962, 309] width 56 height 23
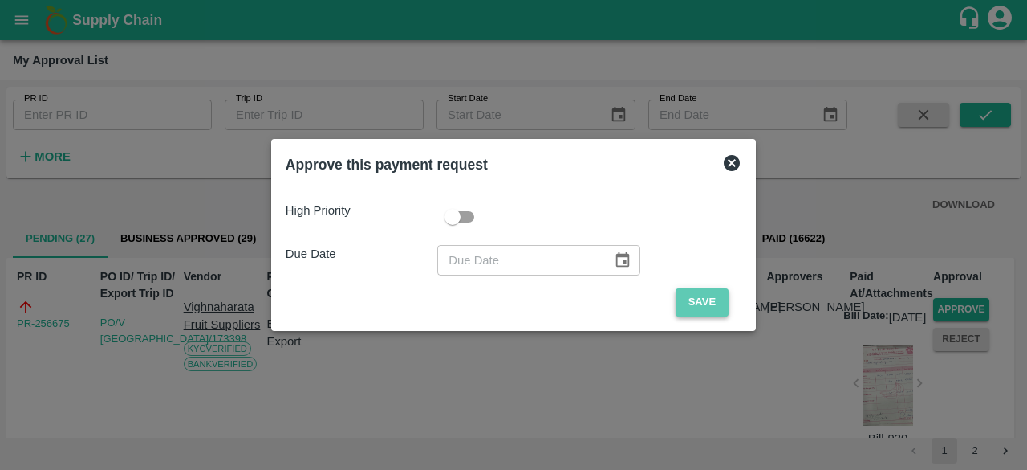
click at [692, 302] on button "Save" at bounding box center [702, 302] width 53 height 28
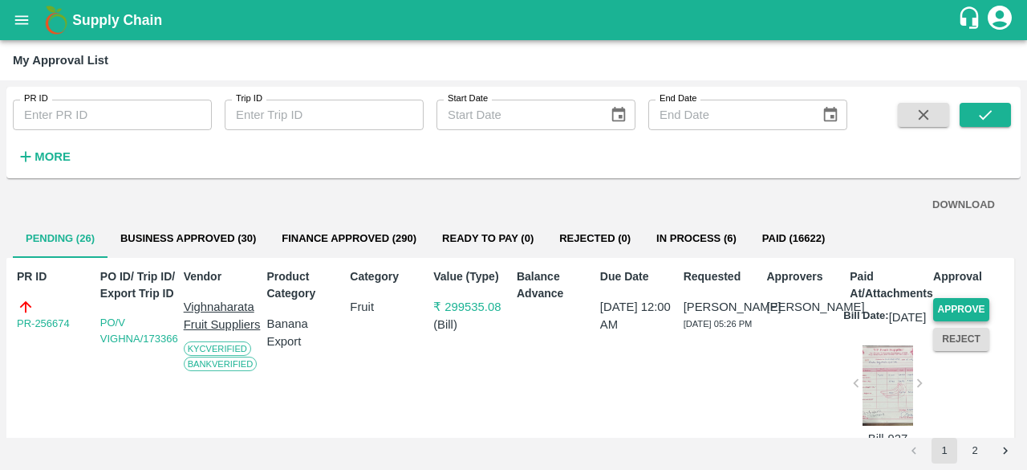
click at [966, 307] on button "Approve" at bounding box center [962, 309] width 56 height 23
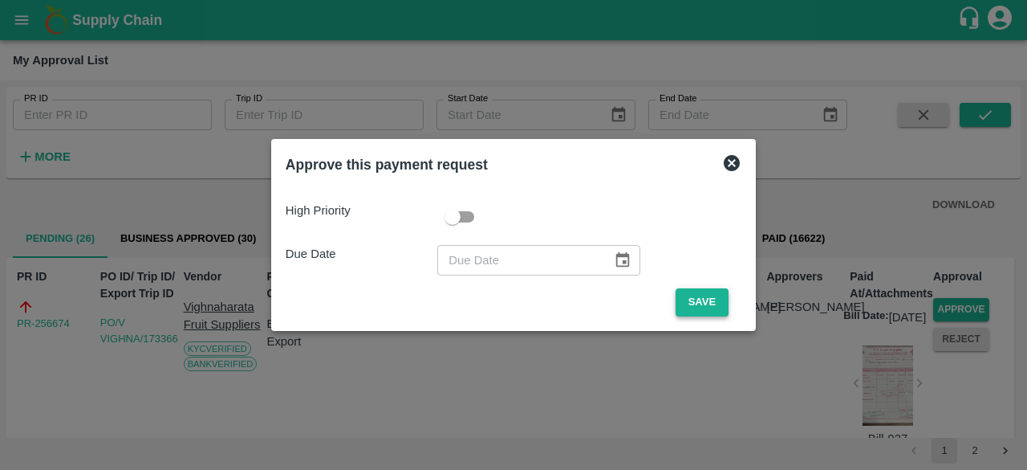
click at [682, 303] on button "Save" at bounding box center [702, 302] width 53 height 28
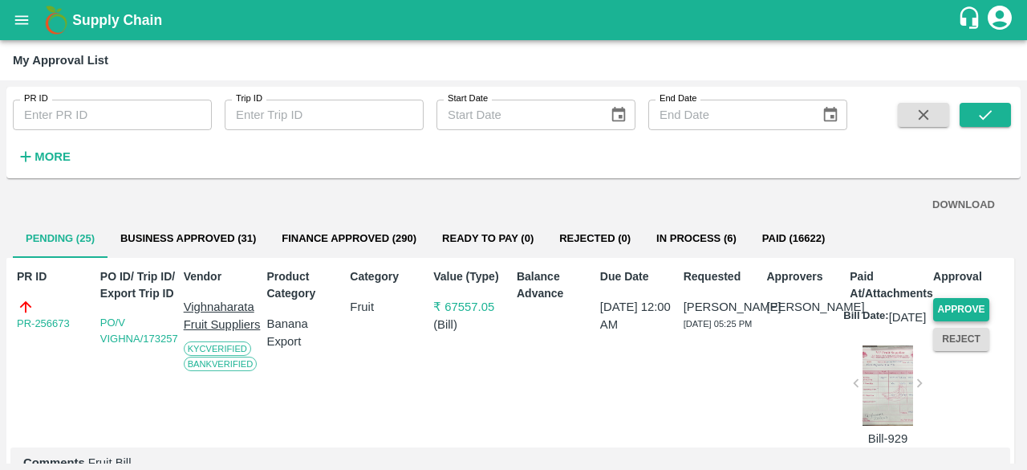
click at [960, 304] on button "Approve" at bounding box center [962, 309] width 56 height 23
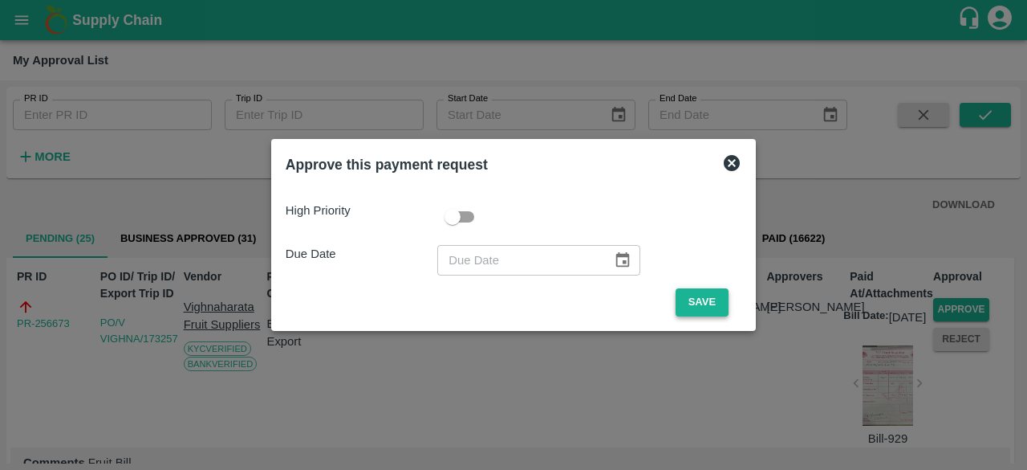
click at [695, 299] on button "Save" at bounding box center [702, 302] width 53 height 28
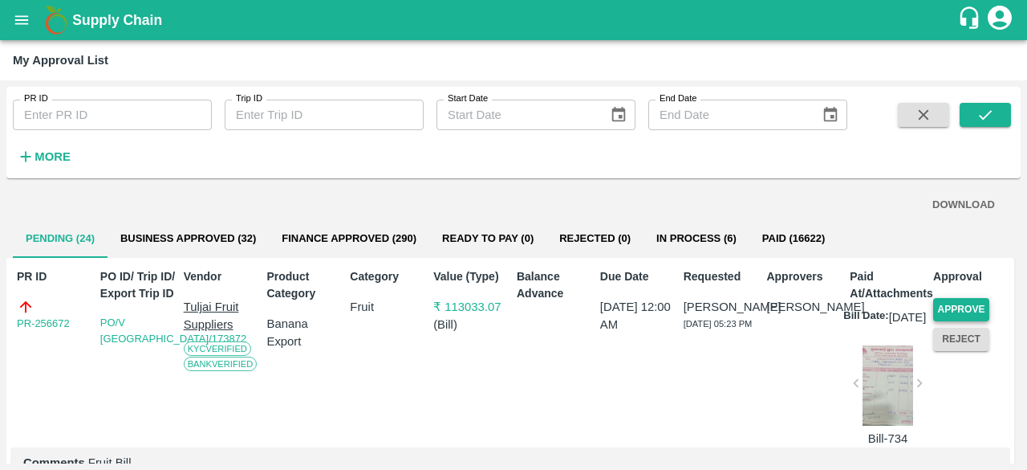
click at [950, 307] on button "Approve" at bounding box center [962, 309] width 56 height 23
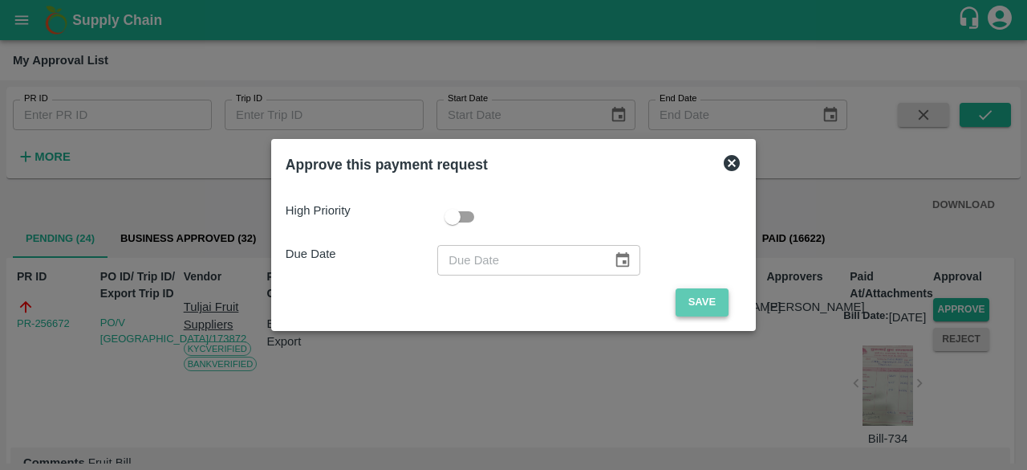
click at [697, 303] on button "Save" at bounding box center [702, 302] width 53 height 28
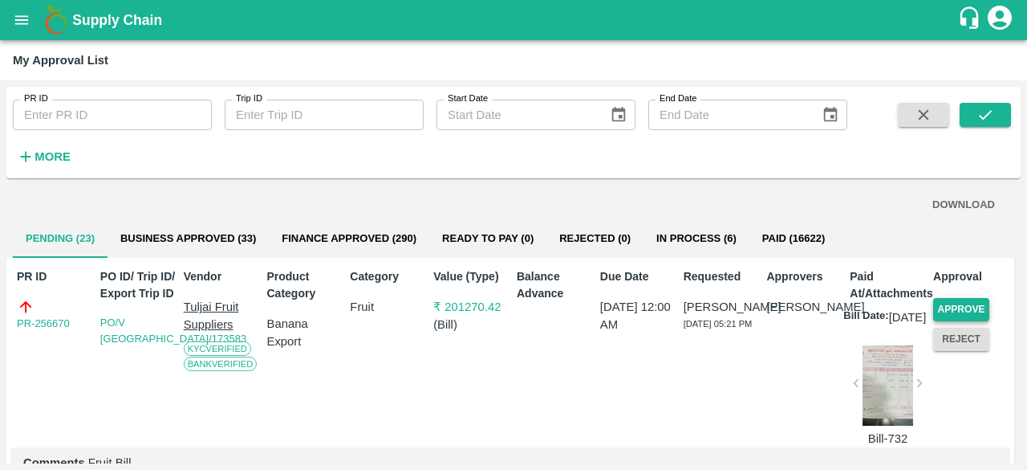
click at [959, 306] on button "Approve" at bounding box center [962, 309] width 56 height 23
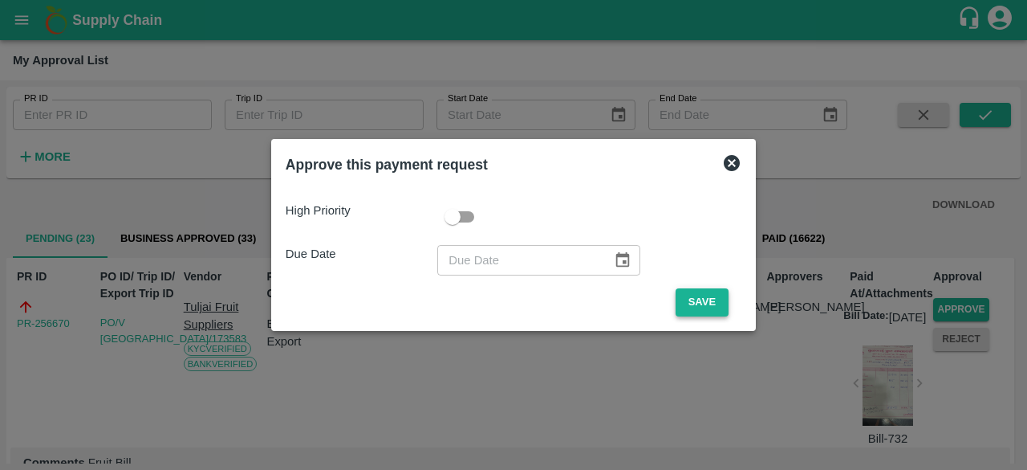
click at [698, 302] on button "Save" at bounding box center [702, 302] width 53 height 28
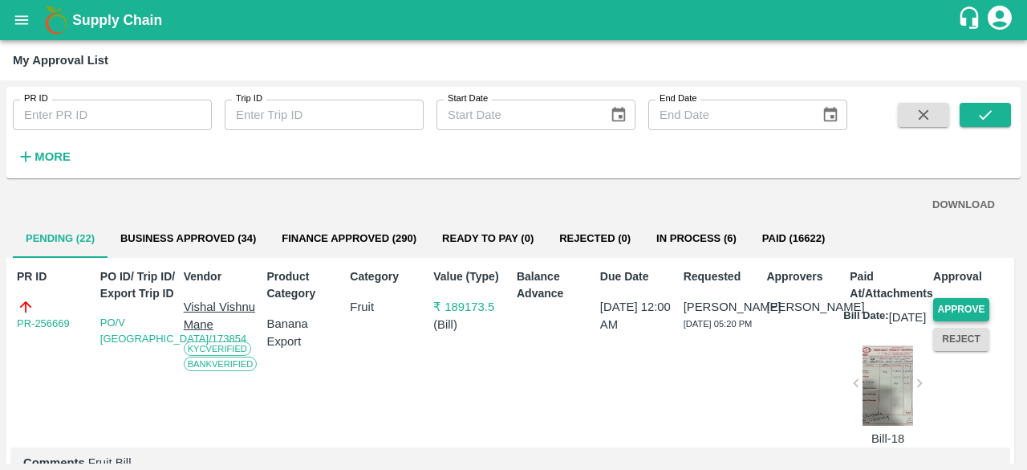
click at [944, 309] on button "Approve" at bounding box center [962, 309] width 56 height 23
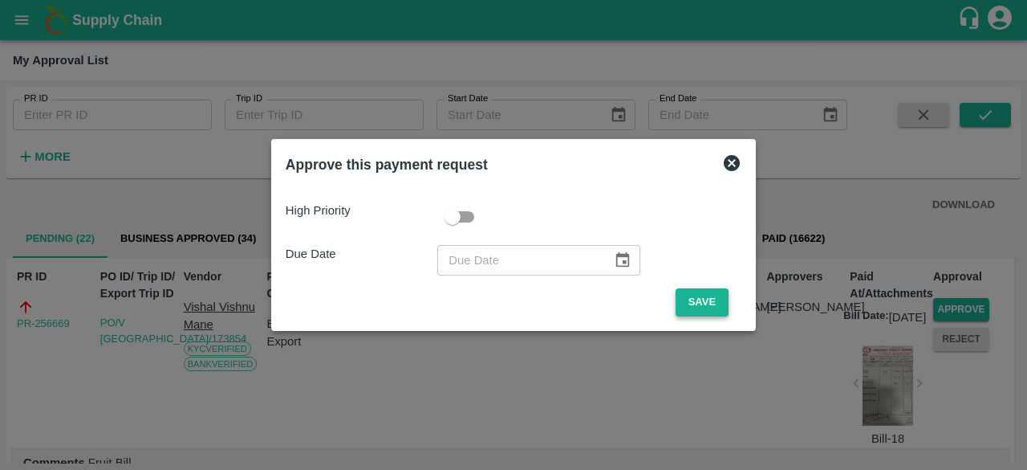
click at [702, 311] on button "Save" at bounding box center [702, 302] width 53 height 28
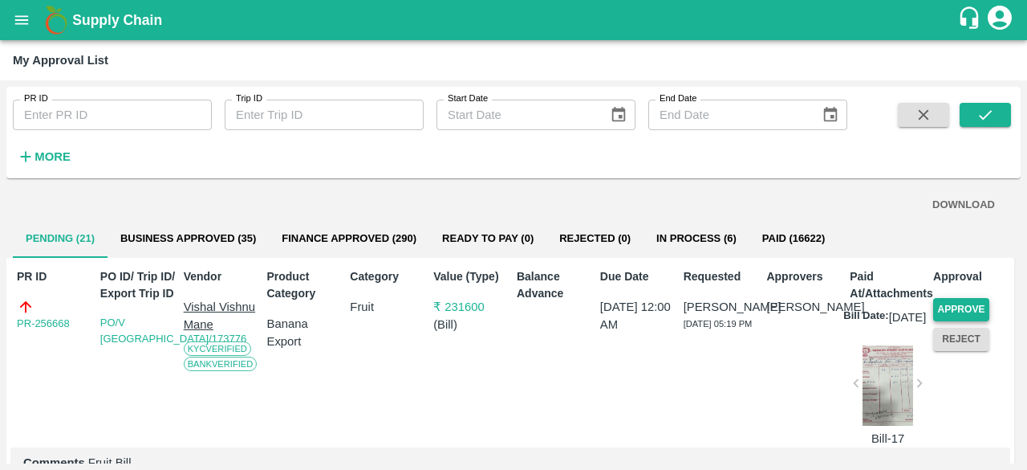
click at [958, 300] on button "Approve" at bounding box center [962, 309] width 56 height 23
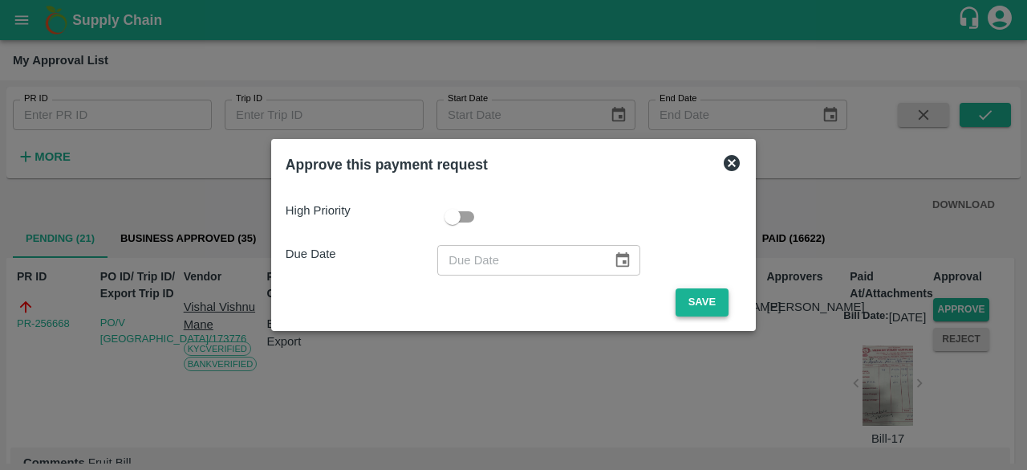
click at [694, 304] on button "Save" at bounding box center [702, 302] width 53 height 28
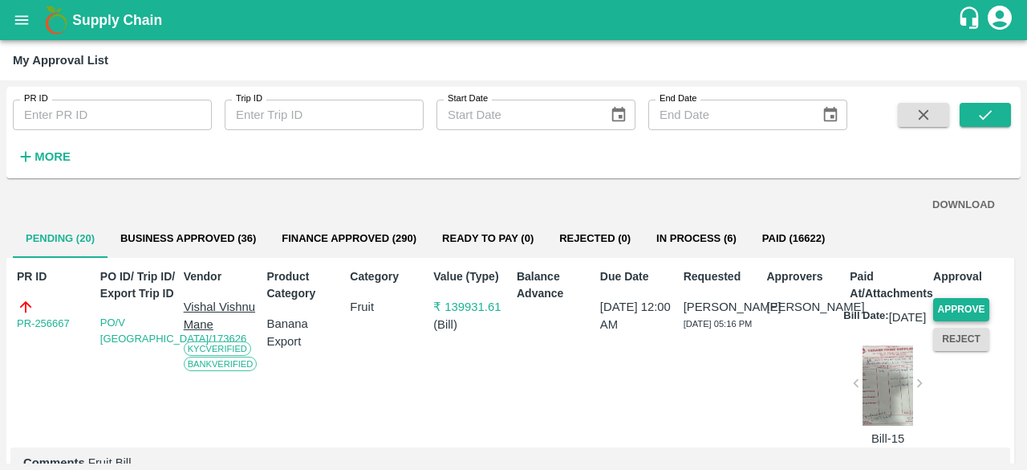
click at [947, 306] on button "Approve" at bounding box center [962, 309] width 56 height 23
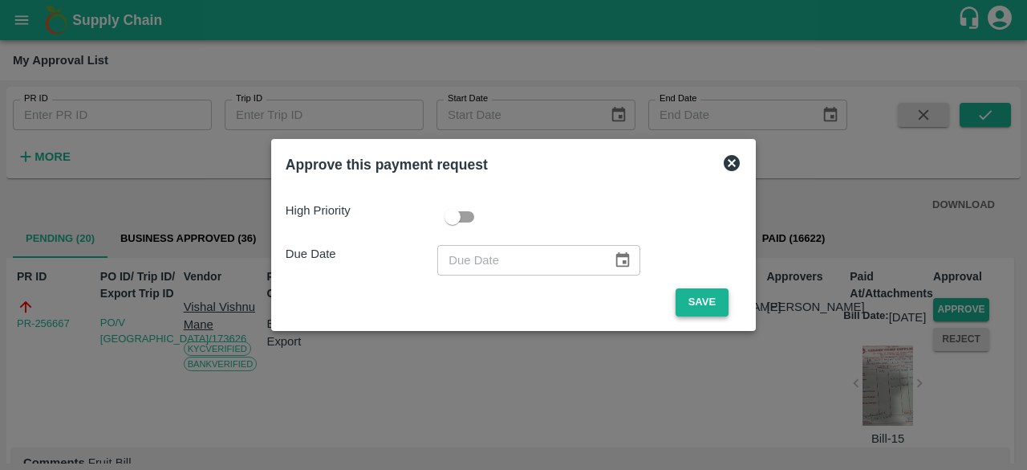
click at [698, 298] on button "Save" at bounding box center [702, 302] width 53 height 28
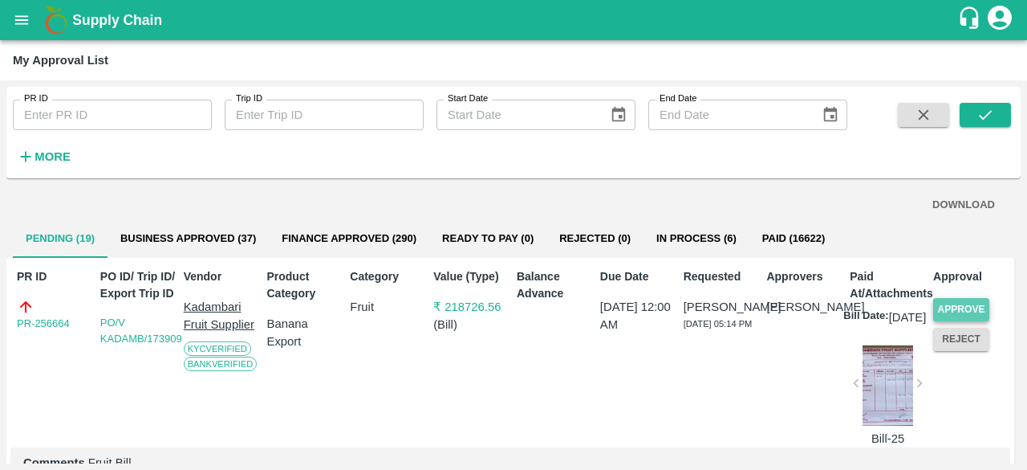
click at [952, 307] on button "Approve" at bounding box center [962, 309] width 56 height 23
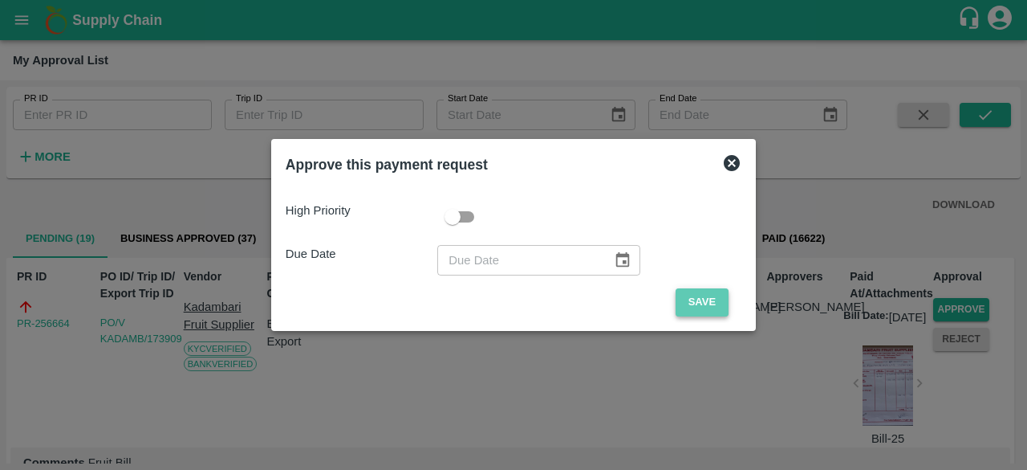
click at [689, 299] on button "Save" at bounding box center [702, 302] width 53 height 28
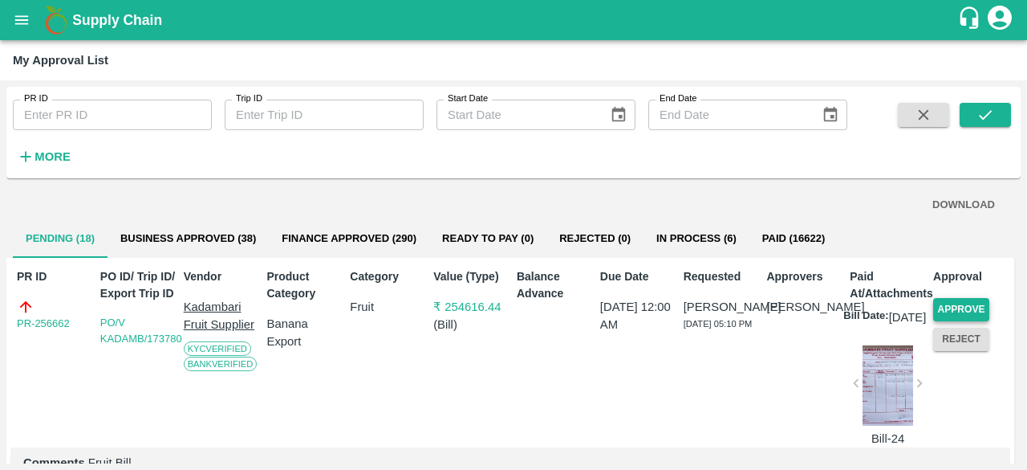
click at [965, 307] on button "Approve" at bounding box center [962, 309] width 56 height 23
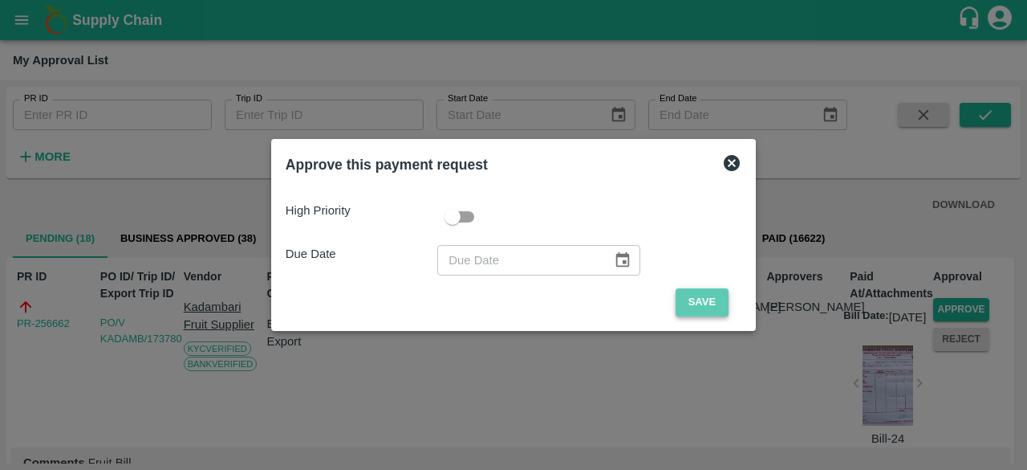
click at [702, 303] on button "Save" at bounding box center [702, 302] width 53 height 28
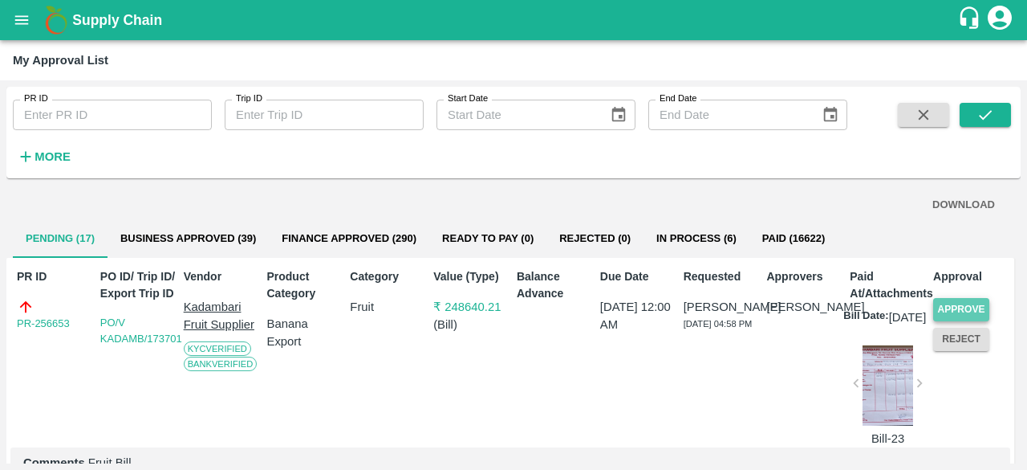
click at [966, 311] on button "Approve" at bounding box center [962, 309] width 56 height 23
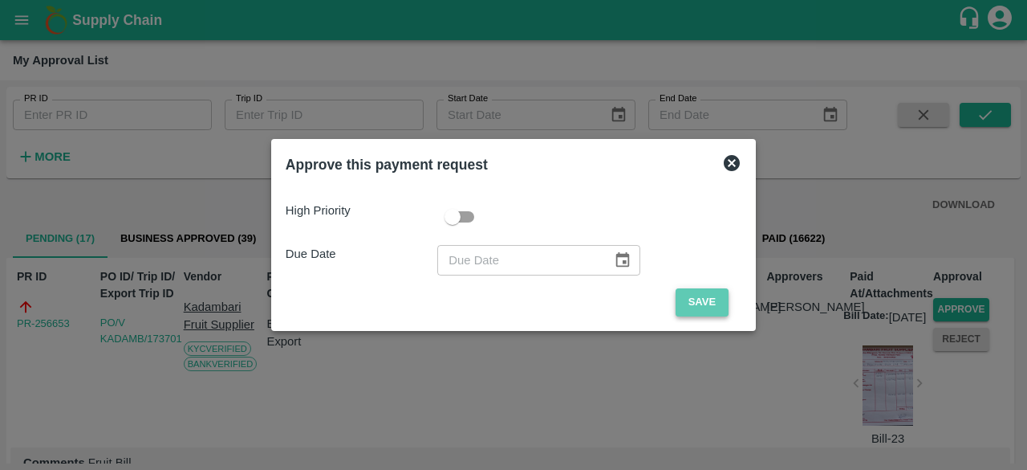
click at [702, 302] on button "Save" at bounding box center [702, 302] width 53 height 28
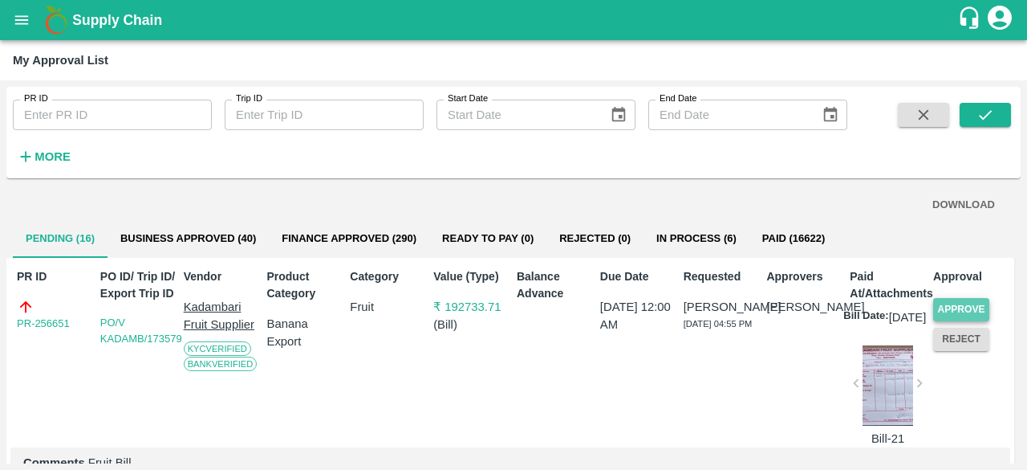
click at [970, 306] on button "Approve" at bounding box center [962, 309] width 56 height 23
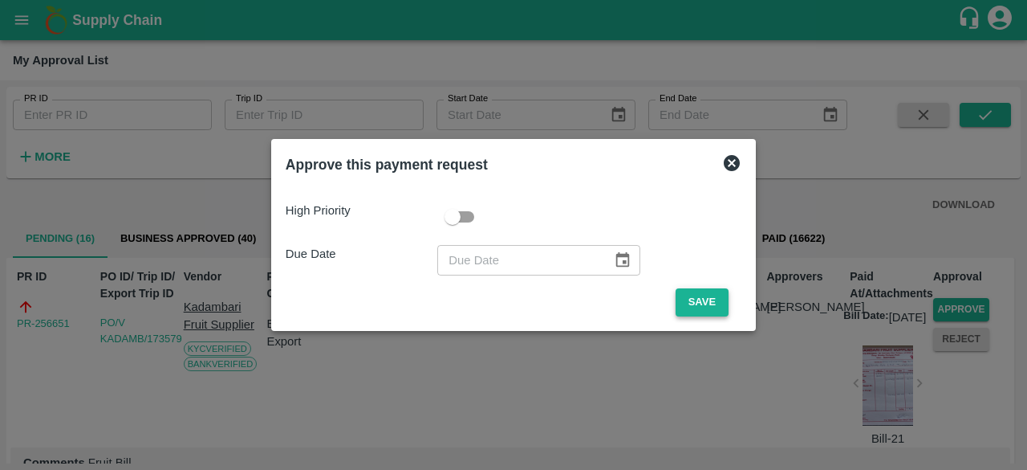
click at [682, 296] on button "Save" at bounding box center [702, 302] width 53 height 28
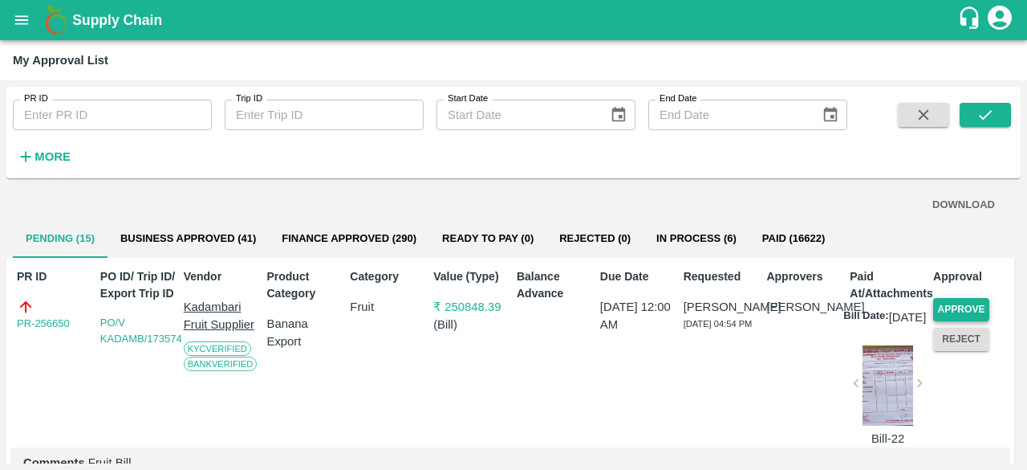
click at [958, 307] on button "Approve" at bounding box center [962, 309] width 56 height 23
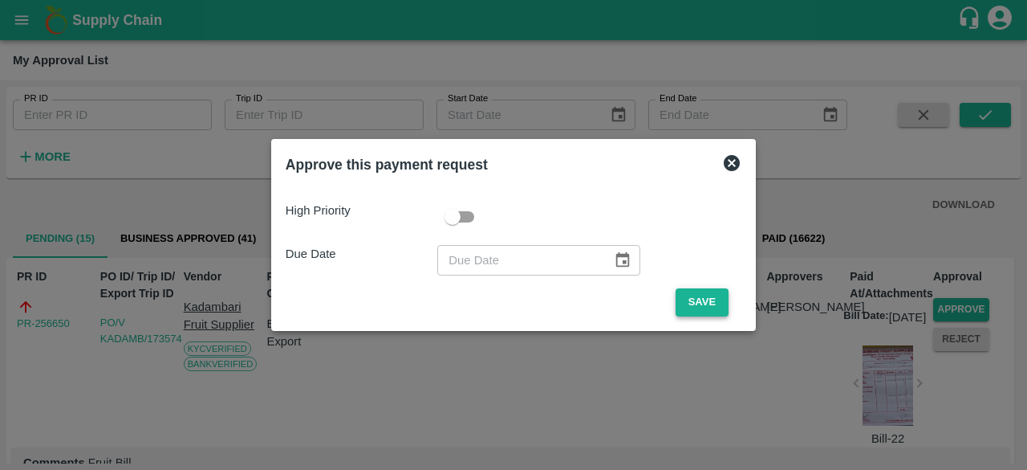
click at [694, 295] on button "Save" at bounding box center [702, 302] width 53 height 28
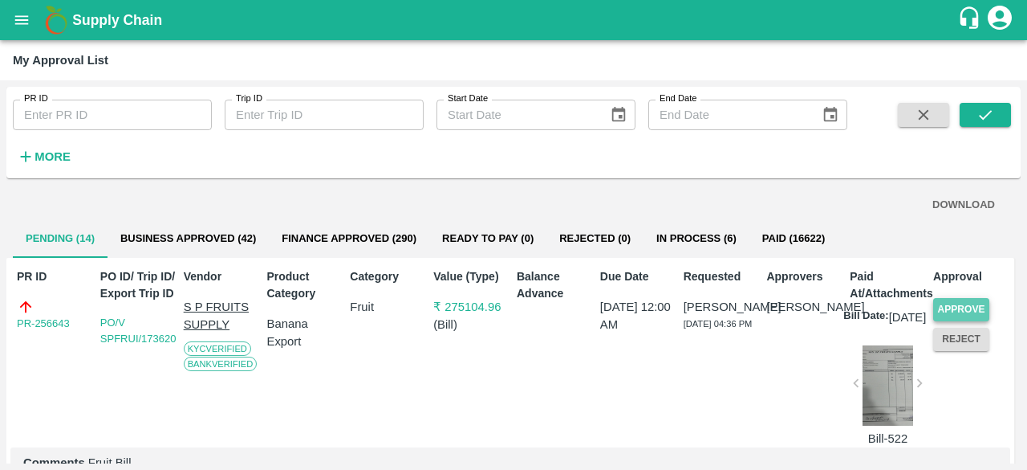
click at [947, 301] on button "Approve" at bounding box center [962, 309] width 56 height 23
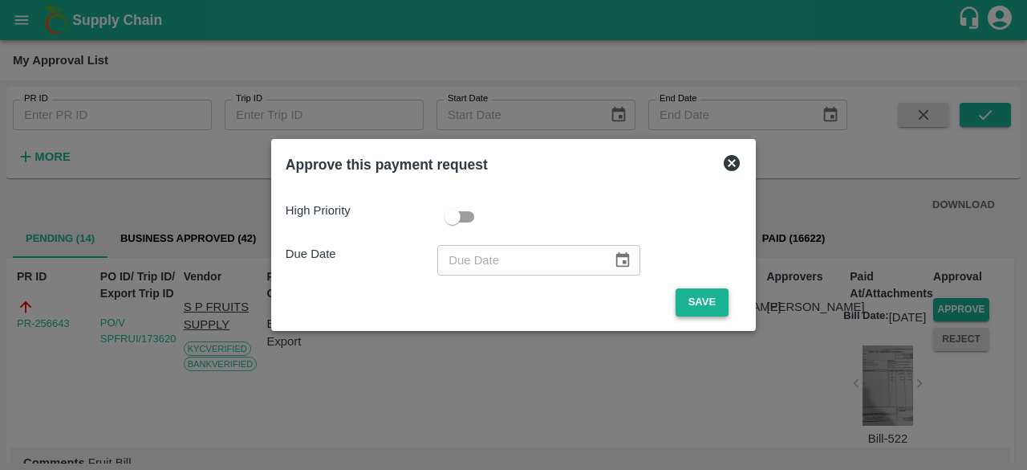
click at [695, 296] on button "Save" at bounding box center [702, 302] width 53 height 28
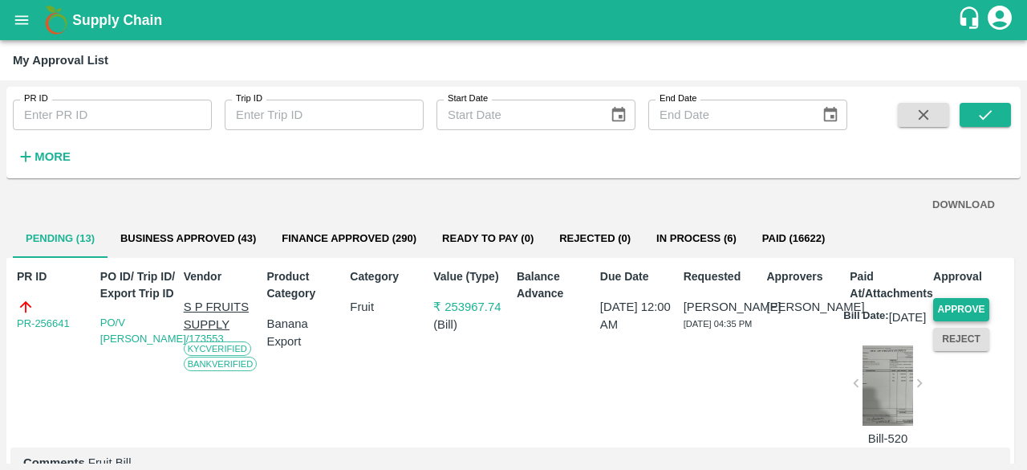
click at [954, 308] on button "Approve" at bounding box center [962, 309] width 56 height 23
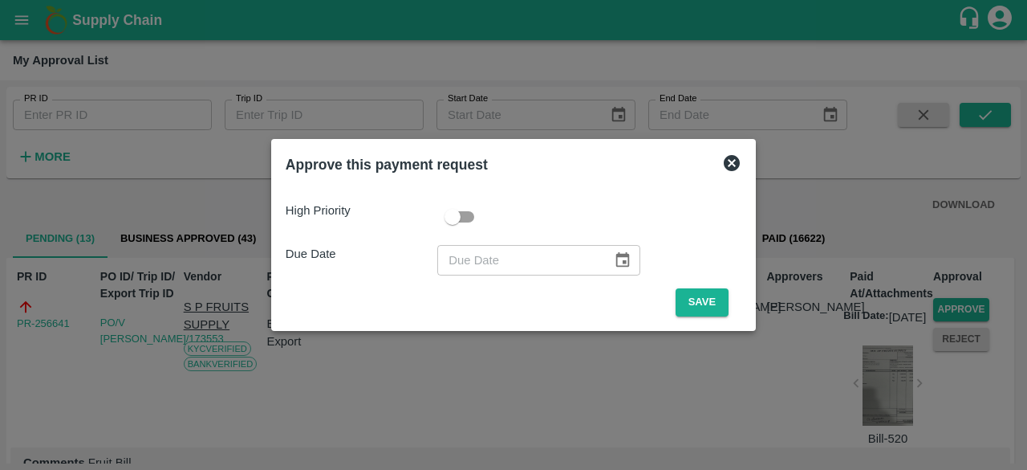
drag, startPoint x: 702, startPoint y: 292, endPoint x: 738, endPoint y: 311, distance: 40.2
click at [703, 293] on button "Save" at bounding box center [702, 302] width 53 height 28
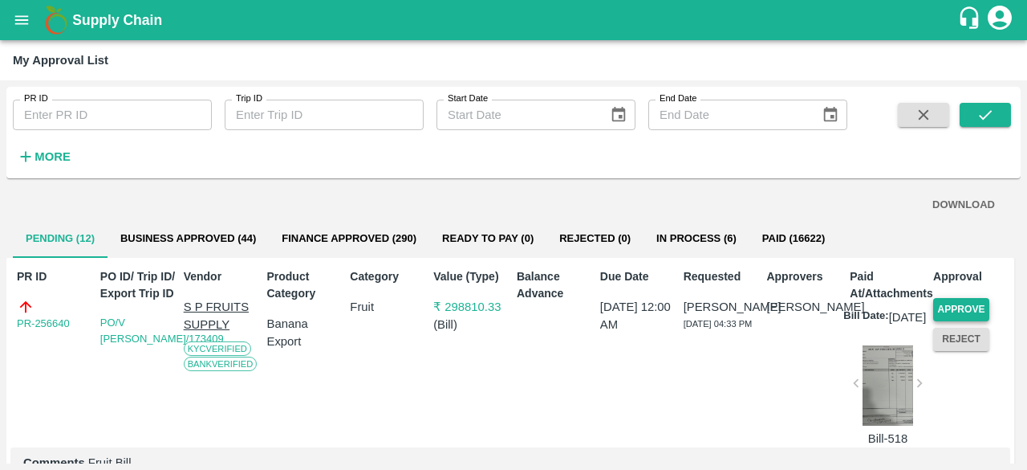
click at [956, 303] on button "Approve" at bounding box center [962, 309] width 56 height 23
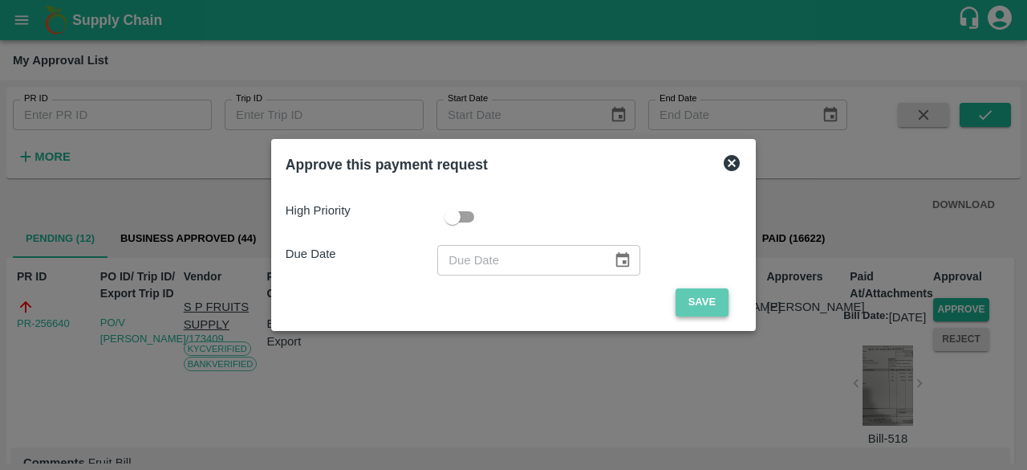
click at [698, 298] on button "Save" at bounding box center [702, 302] width 53 height 28
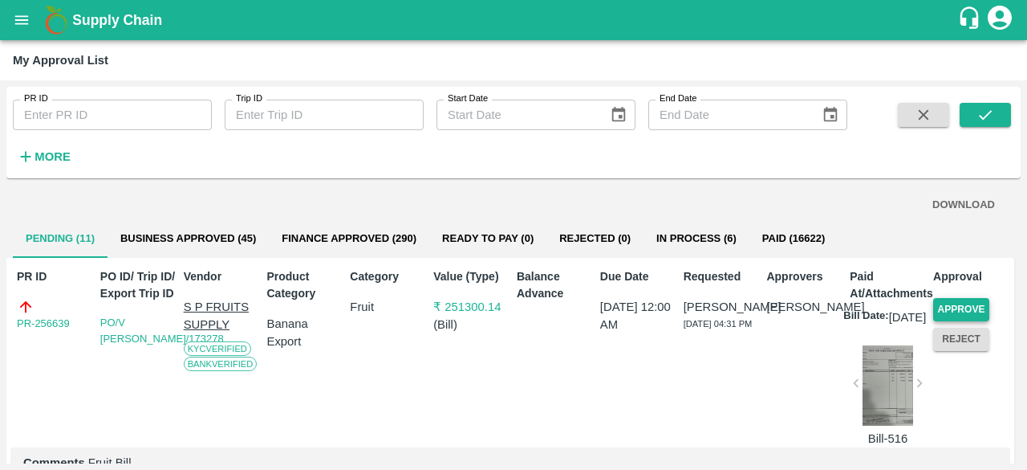
click at [955, 307] on button "Approve" at bounding box center [962, 309] width 56 height 23
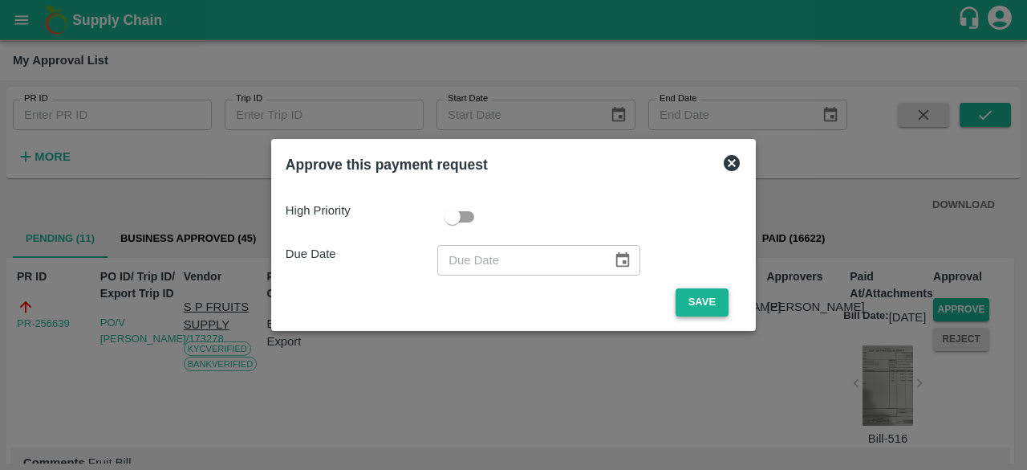
click at [680, 302] on button "Save" at bounding box center [702, 302] width 53 height 28
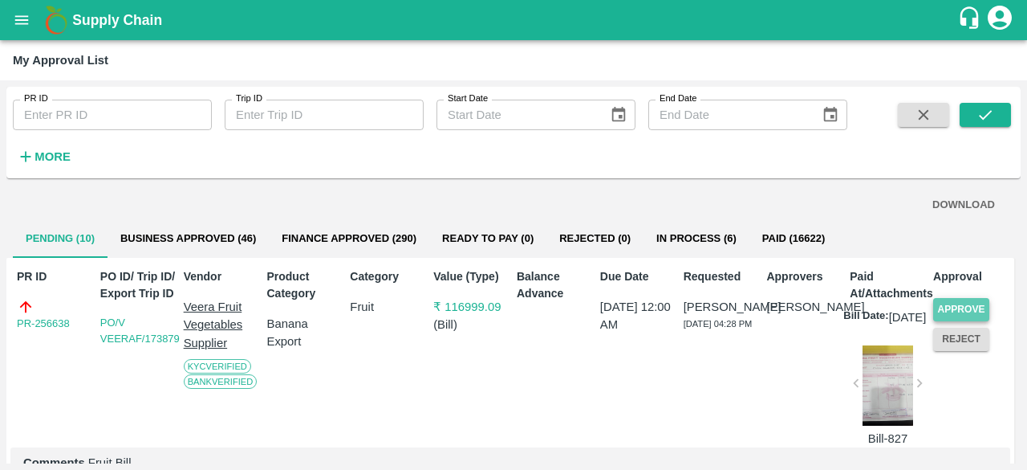
click at [961, 307] on button "Approve" at bounding box center [962, 309] width 56 height 23
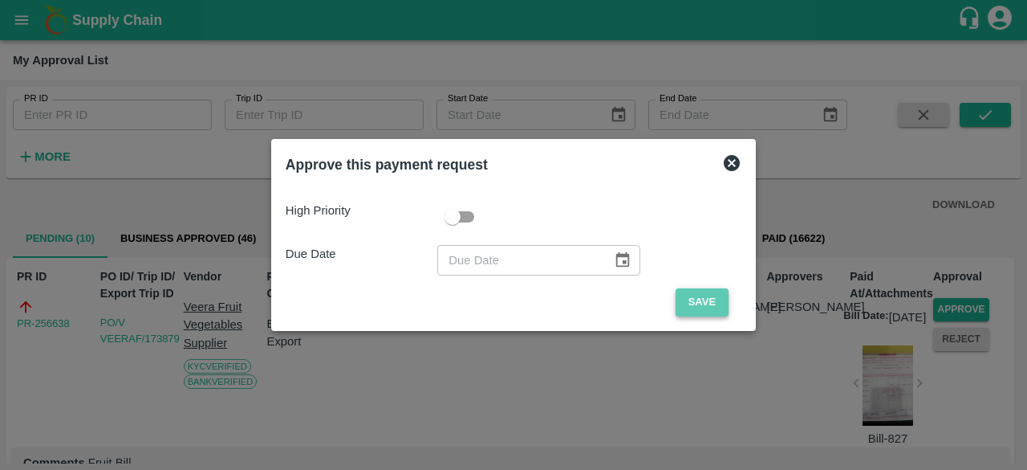
click at [694, 303] on button "Save" at bounding box center [702, 302] width 53 height 28
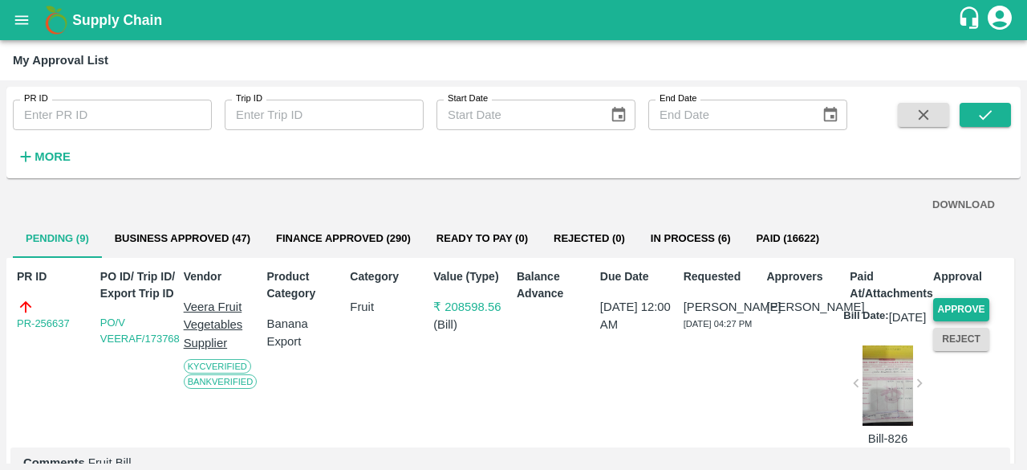
click at [964, 311] on button "Approve" at bounding box center [962, 309] width 56 height 23
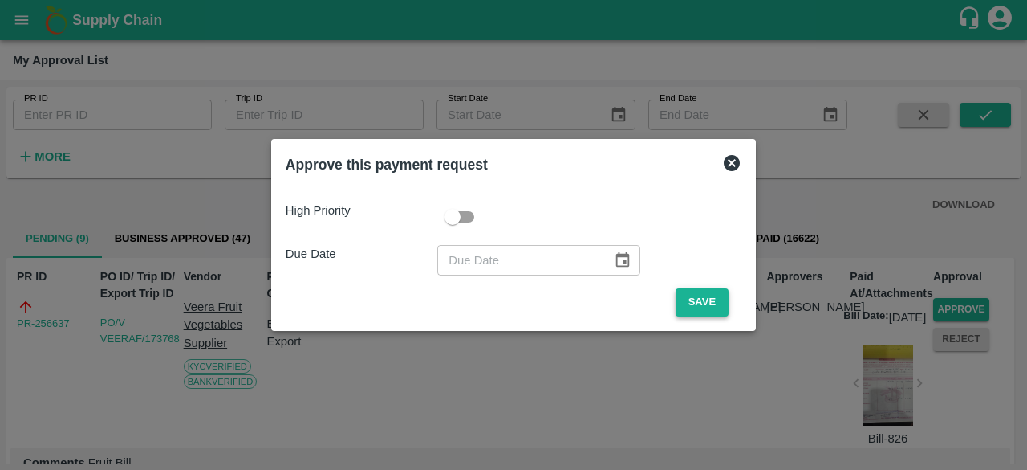
click at [700, 305] on button "Save" at bounding box center [702, 302] width 53 height 28
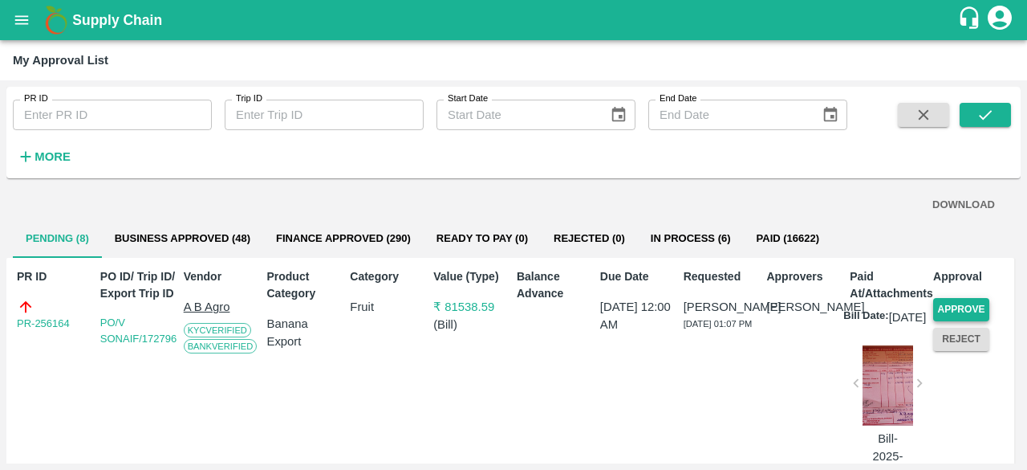
click at [953, 307] on button "Approve" at bounding box center [962, 309] width 56 height 23
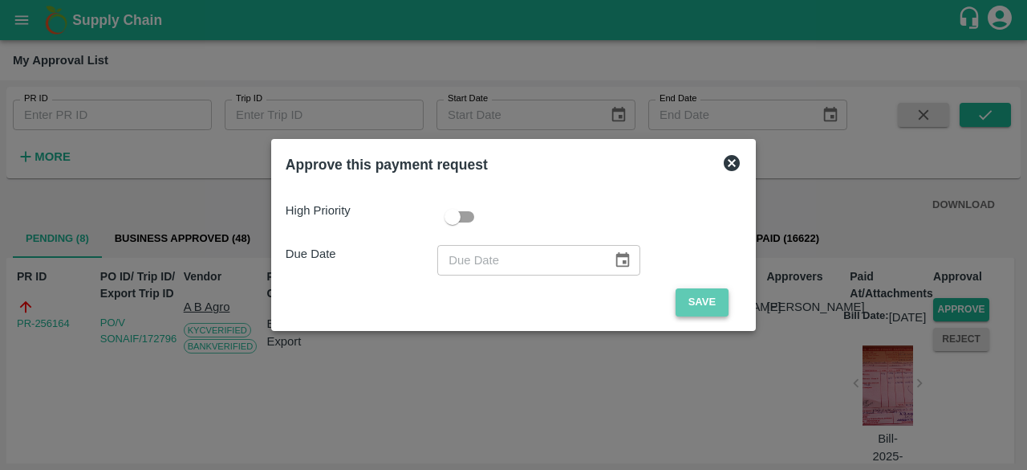
click at [681, 295] on button "Save" at bounding box center [702, 302] width 53 height 28
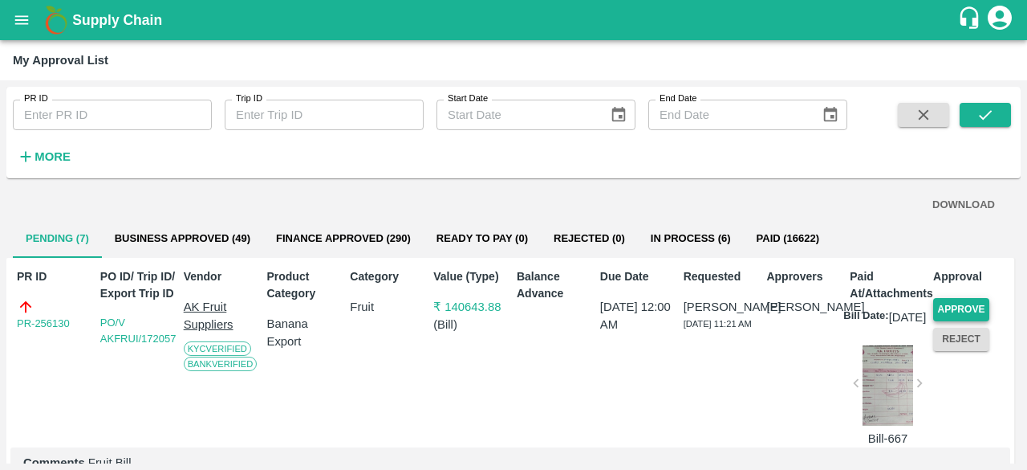
click at [950, 306] on button "Approve" at bounding box center [962, 309] width 56 height 23
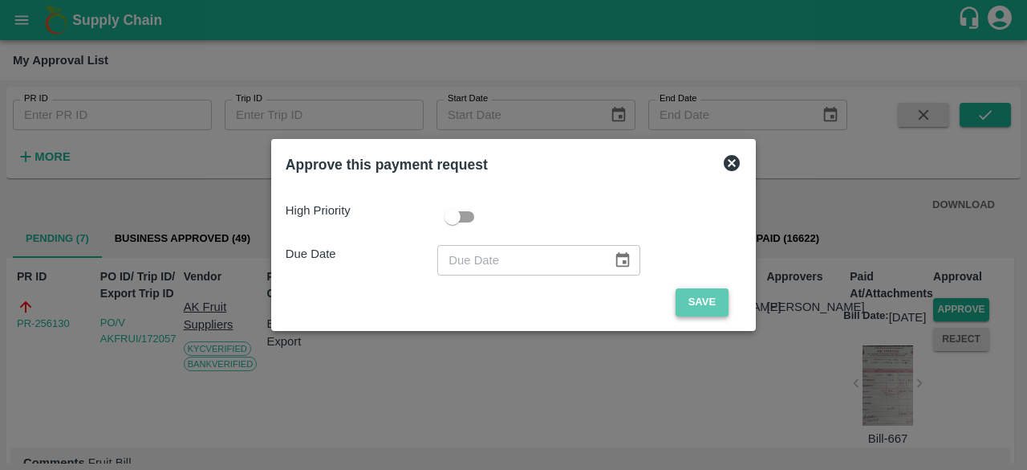
click at [678, 305] on button "Save" at bounding box center [702, 302] width 53 height 28
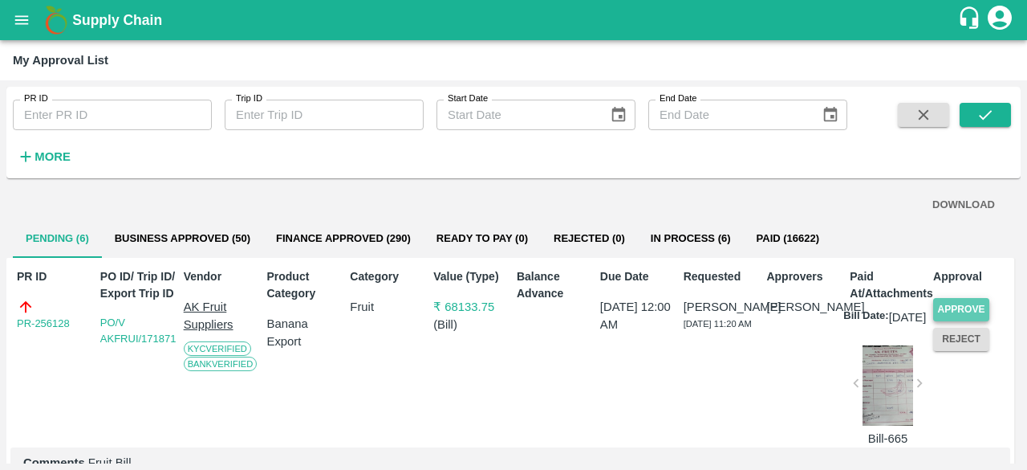
click at [955, 311] on button "Approve" at bounding box center [962, 309] width 56 height 23
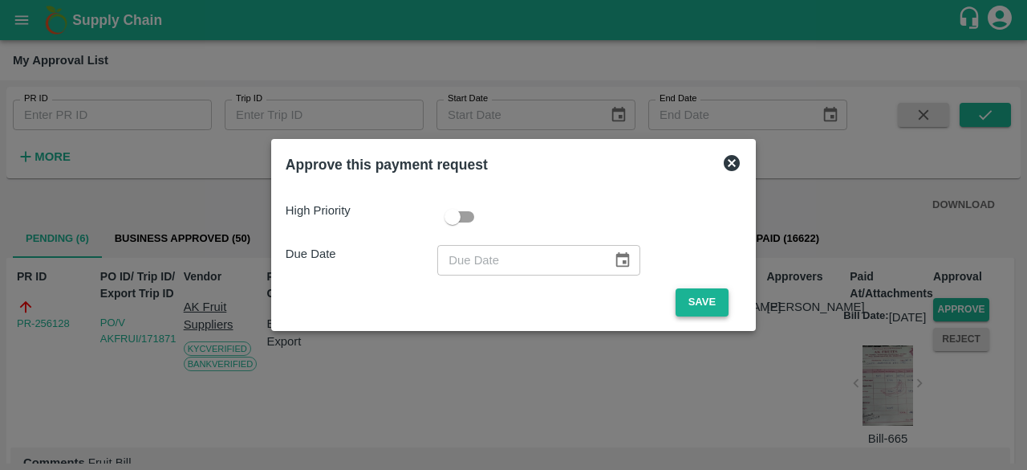
click at [718, 307] on button "Save" at bounding box center [702, 302] width 53 height 28
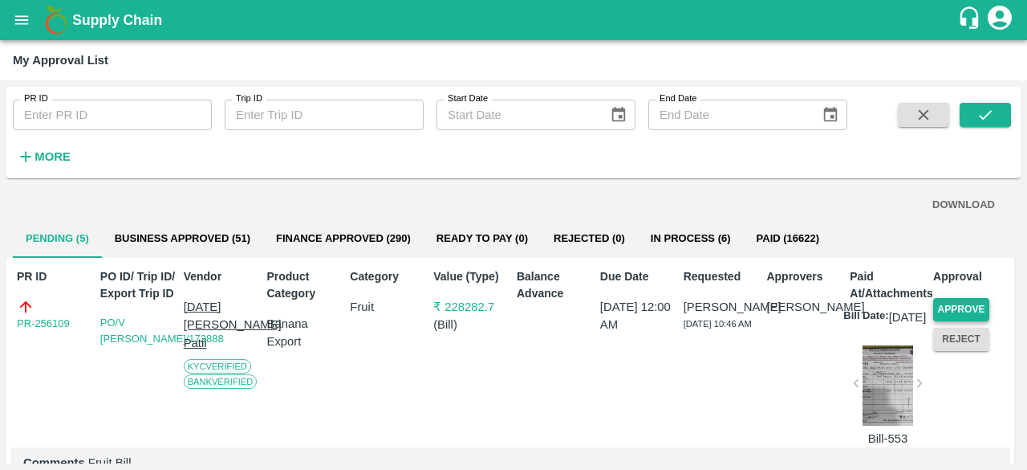
click at [948, 305] on button "Approve" at bounding box center [962, 309] width 56 height 23
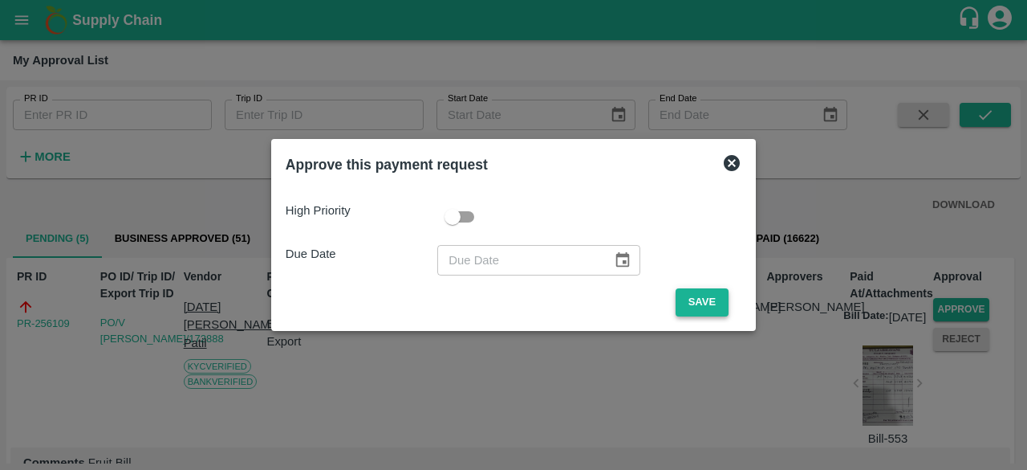
click at [697, 302] on button "Save" at bounding box center [702, 302] width 53 height 28
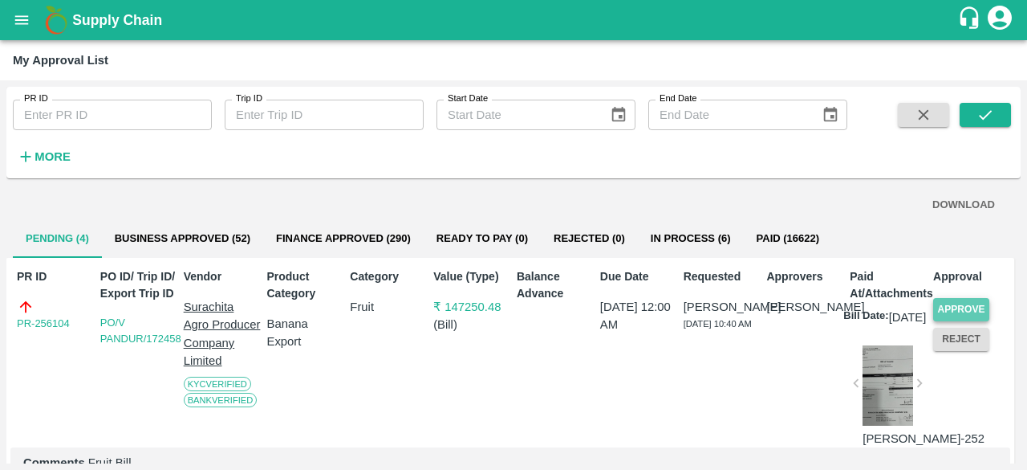
click at [960, 301] on button "Approve" at bounding box center [962, 309] width 56 height 23
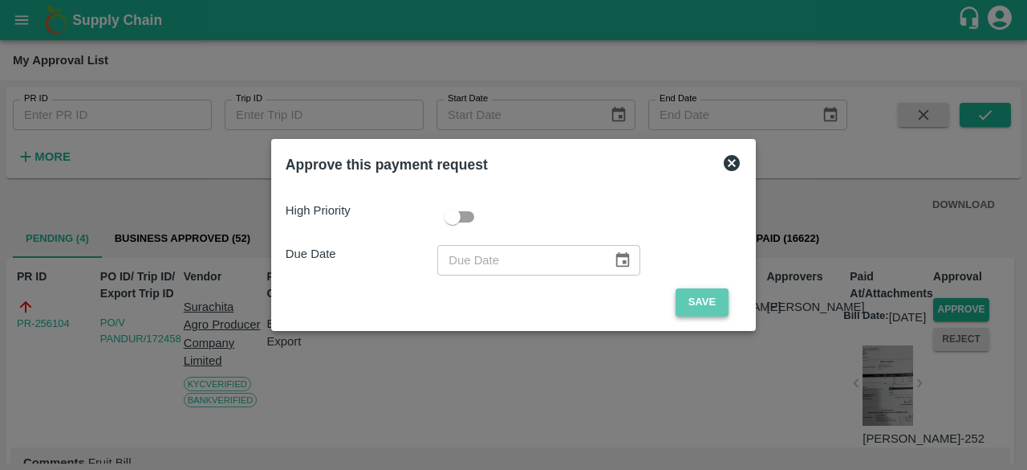
click at [714, 303] on button "Save" at bounding box center [702, 302] width 53 height 28
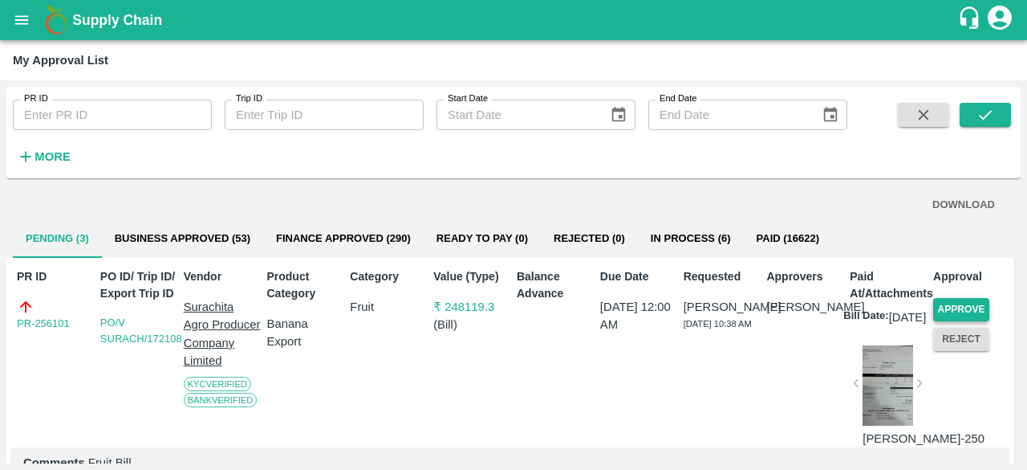
click at [950, 309] on button "Approve" at bounding box center [962, 309] width 56 height 23
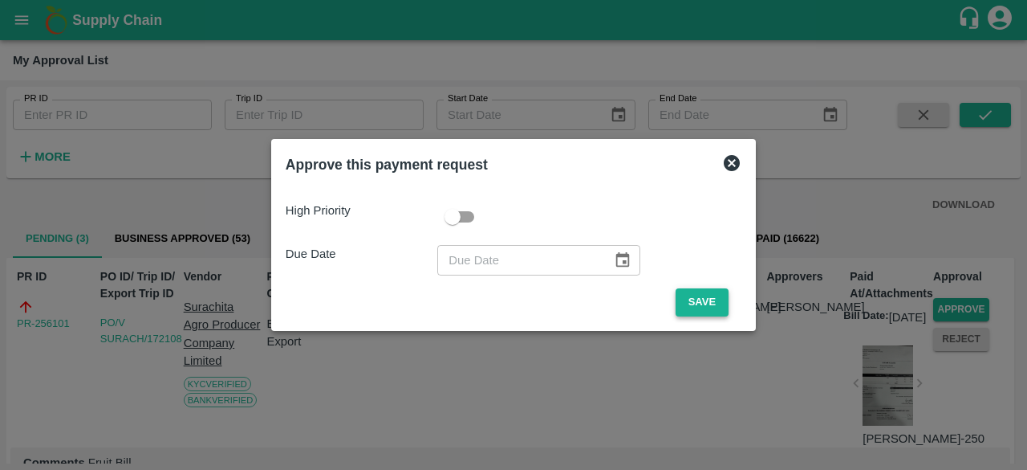
click at [694, 301] on button "Save" at bounding box center [702, 302] width 53 height 28
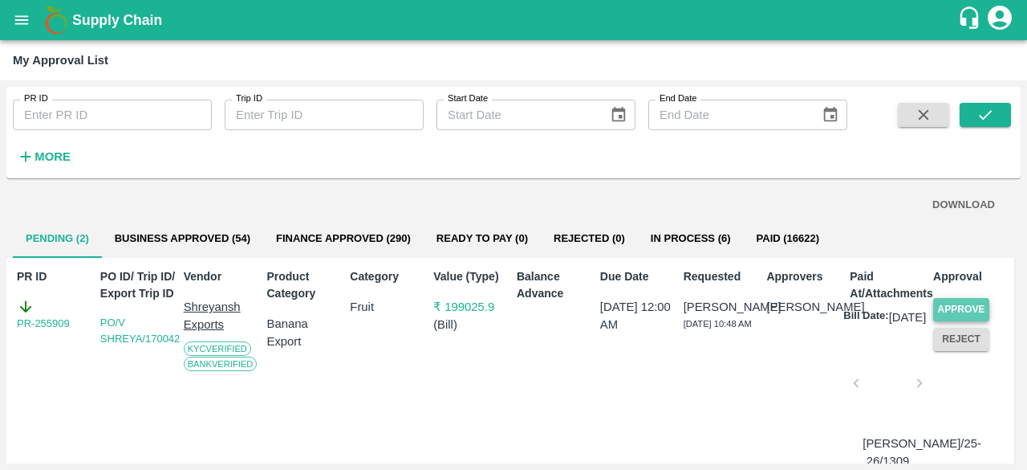
click at [970, 301] on button "Approve" at bounding box center [962, 309] width 56 height 23
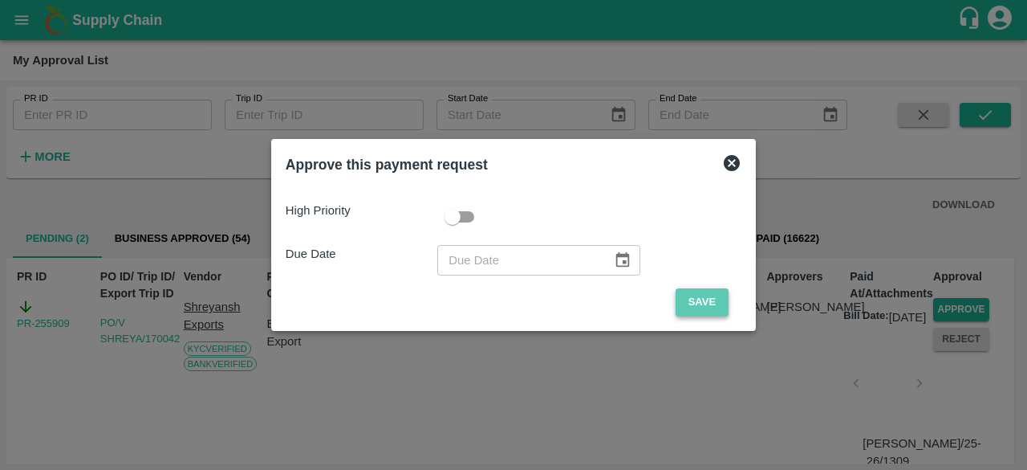
click at [706, 299] on button "Save" at bounding box center [702, 302] width 53 height 28
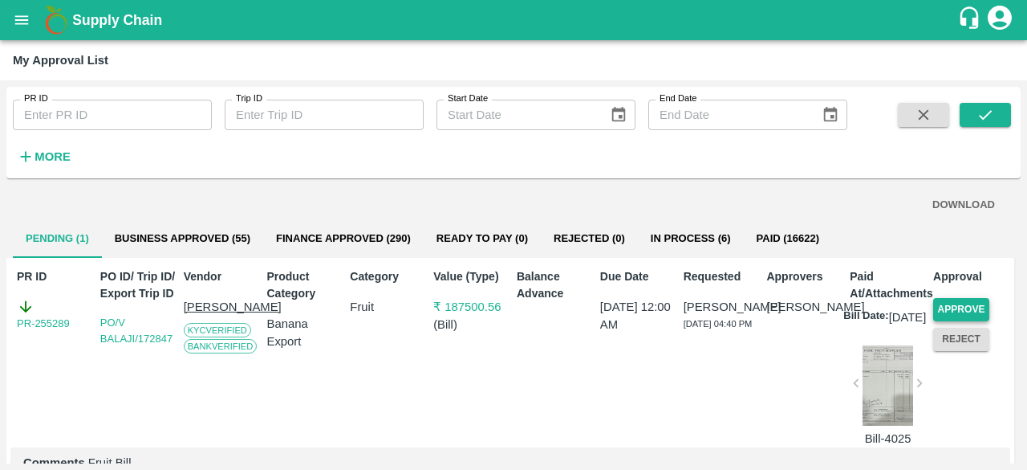
click at [958, 304] on button "Approve" at bounding box center [962, 309] width 56 height 23
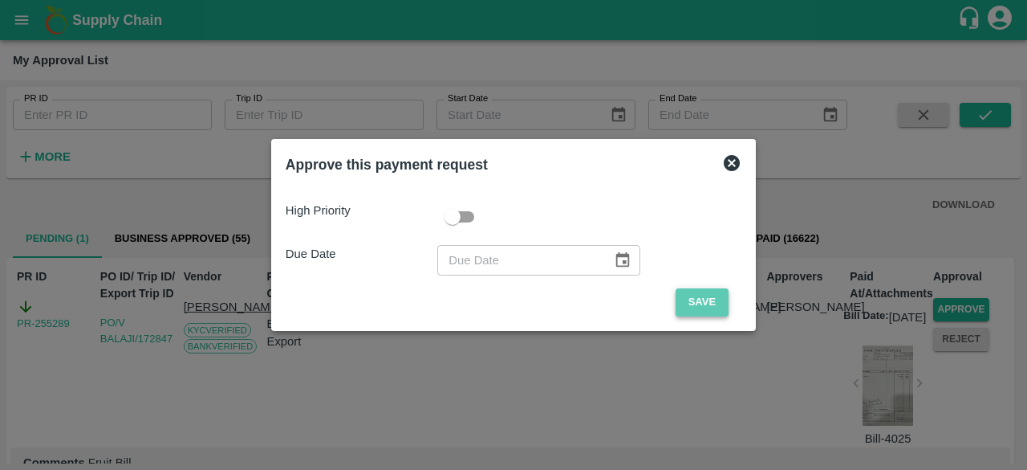
click at [692, 303] on button "Save" at bounding box center [702, 302] width 53 height 28
